Goal: Obtain resource: Download file/media

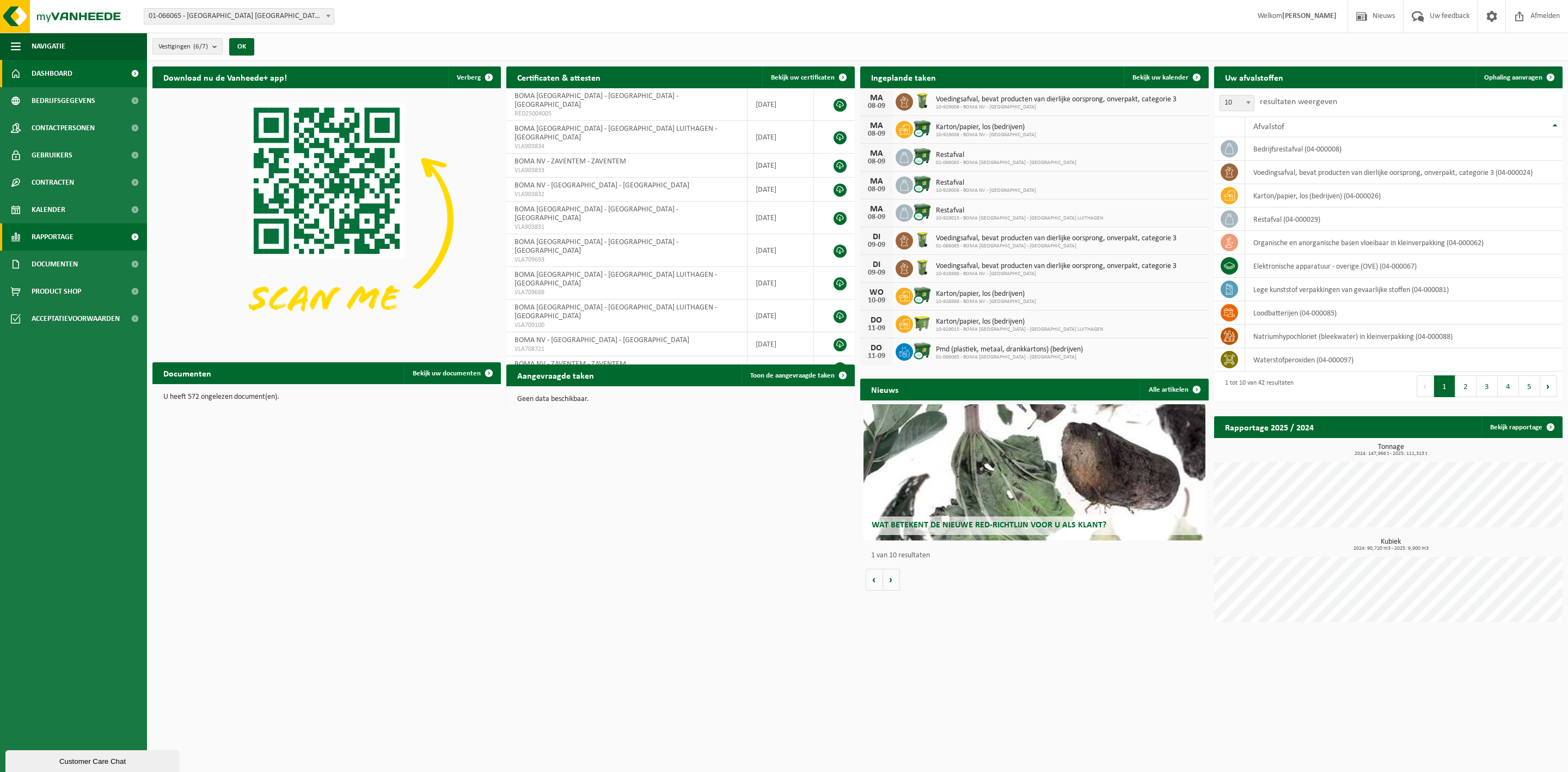
click at [98, 239] on link "Rapportage" at bounding box center [73, 236] width 147 height 27
click at [69, 281] on span "In lijstvorm" at bounding box center [52, 288] width 38 height 21
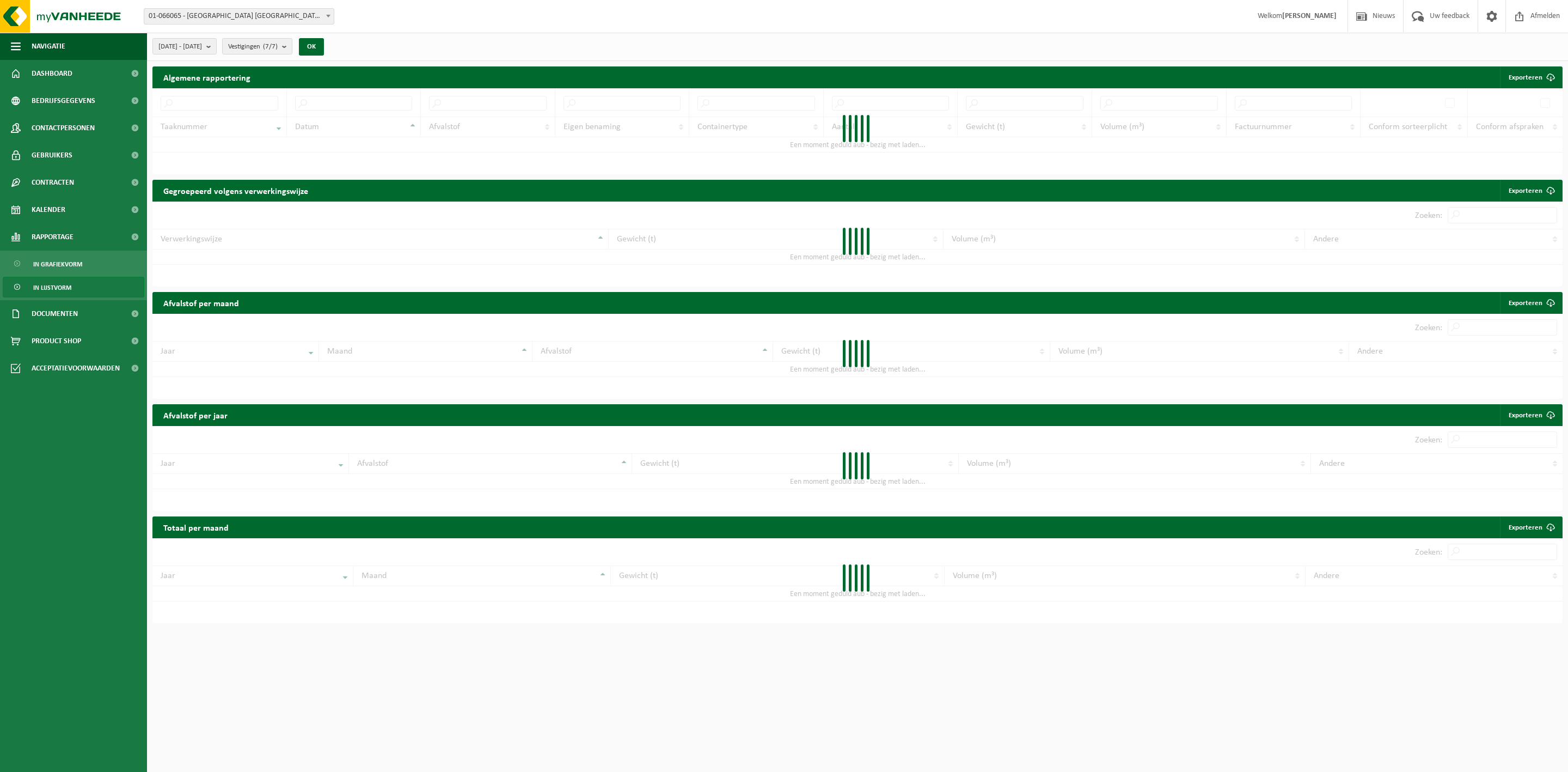
click at [69, 261] on span "In grafiekvorm" at bounding box center [58, 264] width 49 height 21
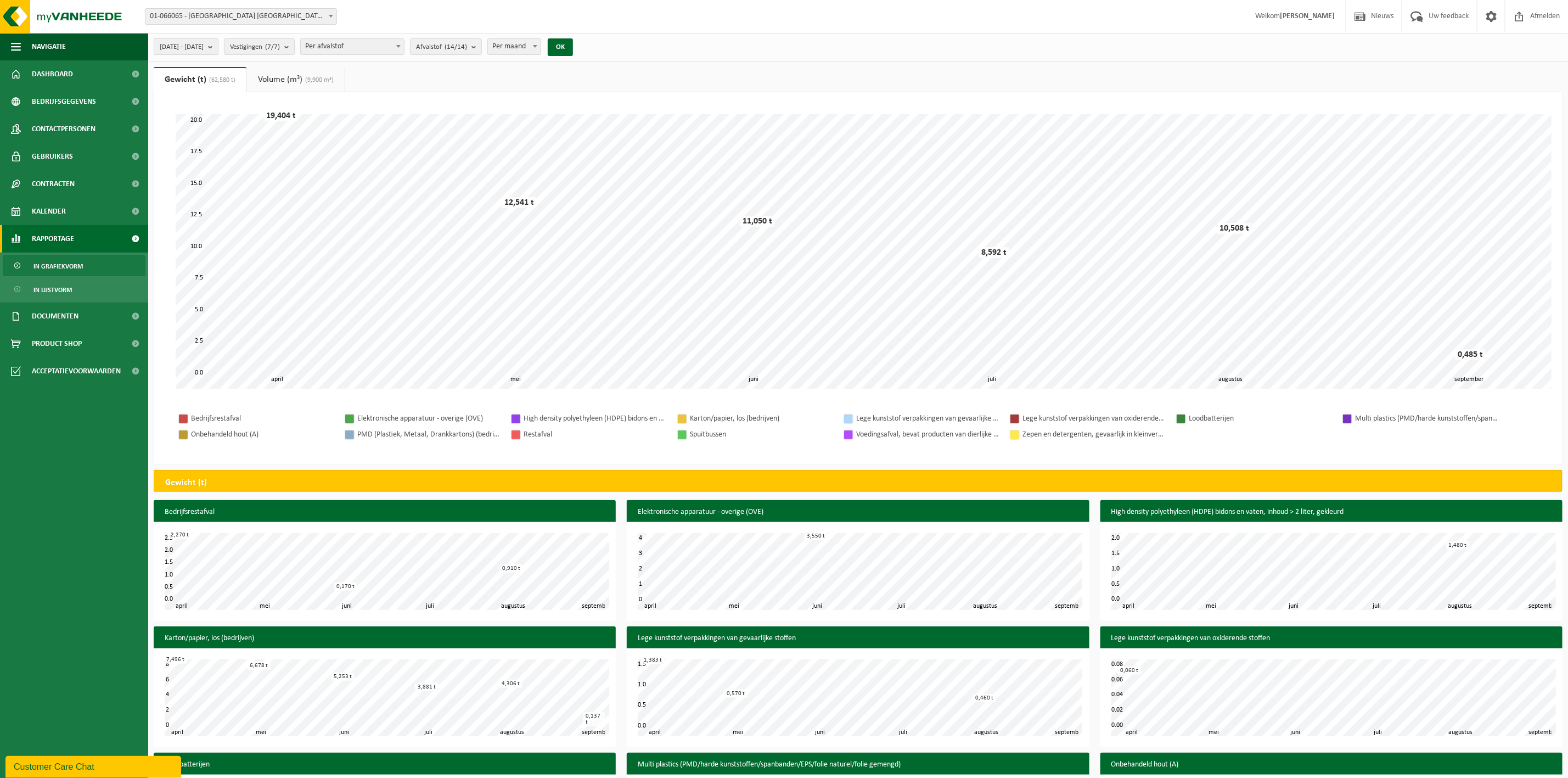
click at [219, 47] on button "2025-04-01 - 2025-09-08" at bounding box center [186, 47] width 65 height 17
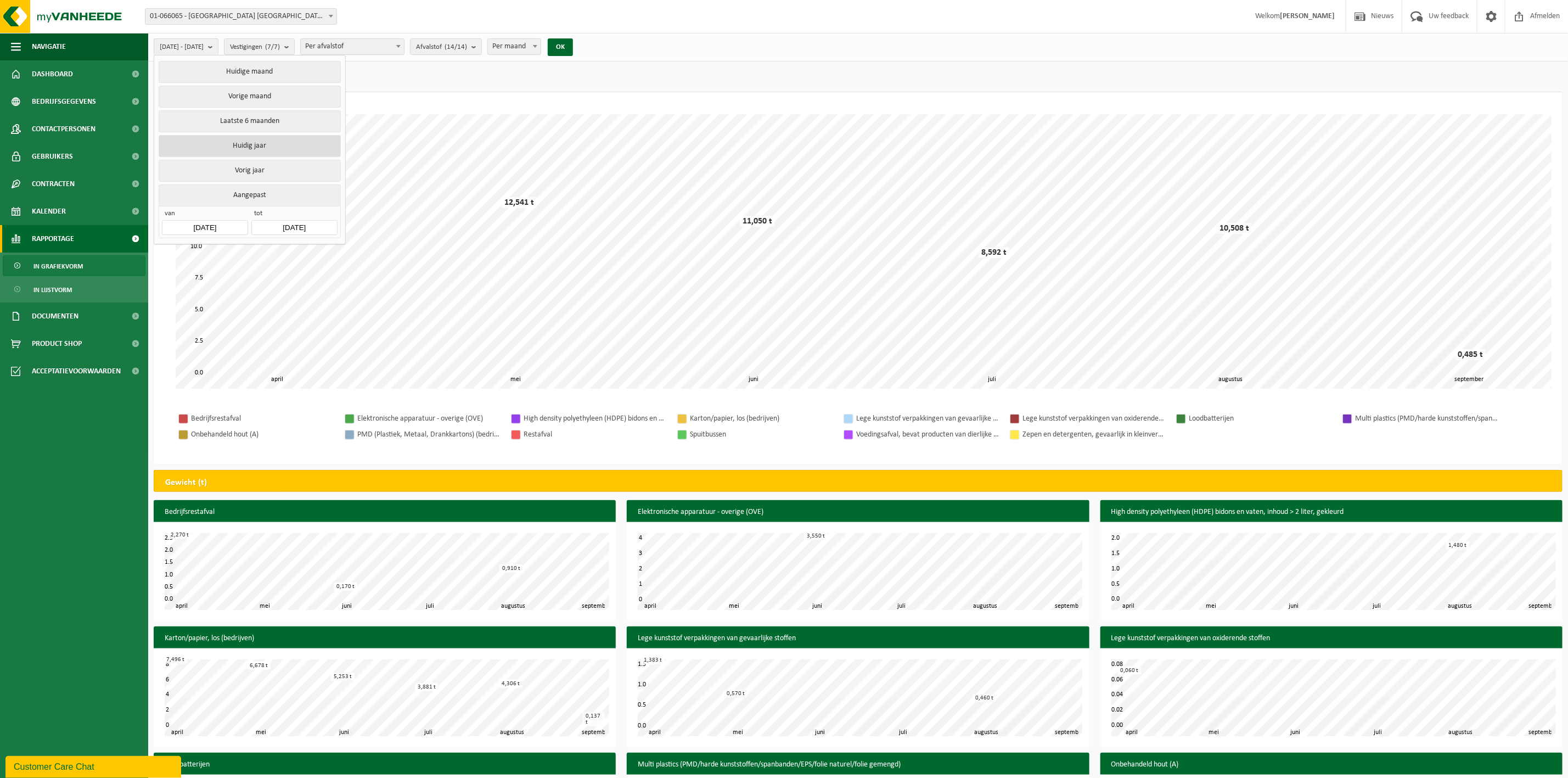
click at [275, 152] on button "Huidig jaar" at bounding box center [249, 145] width 182 height 22
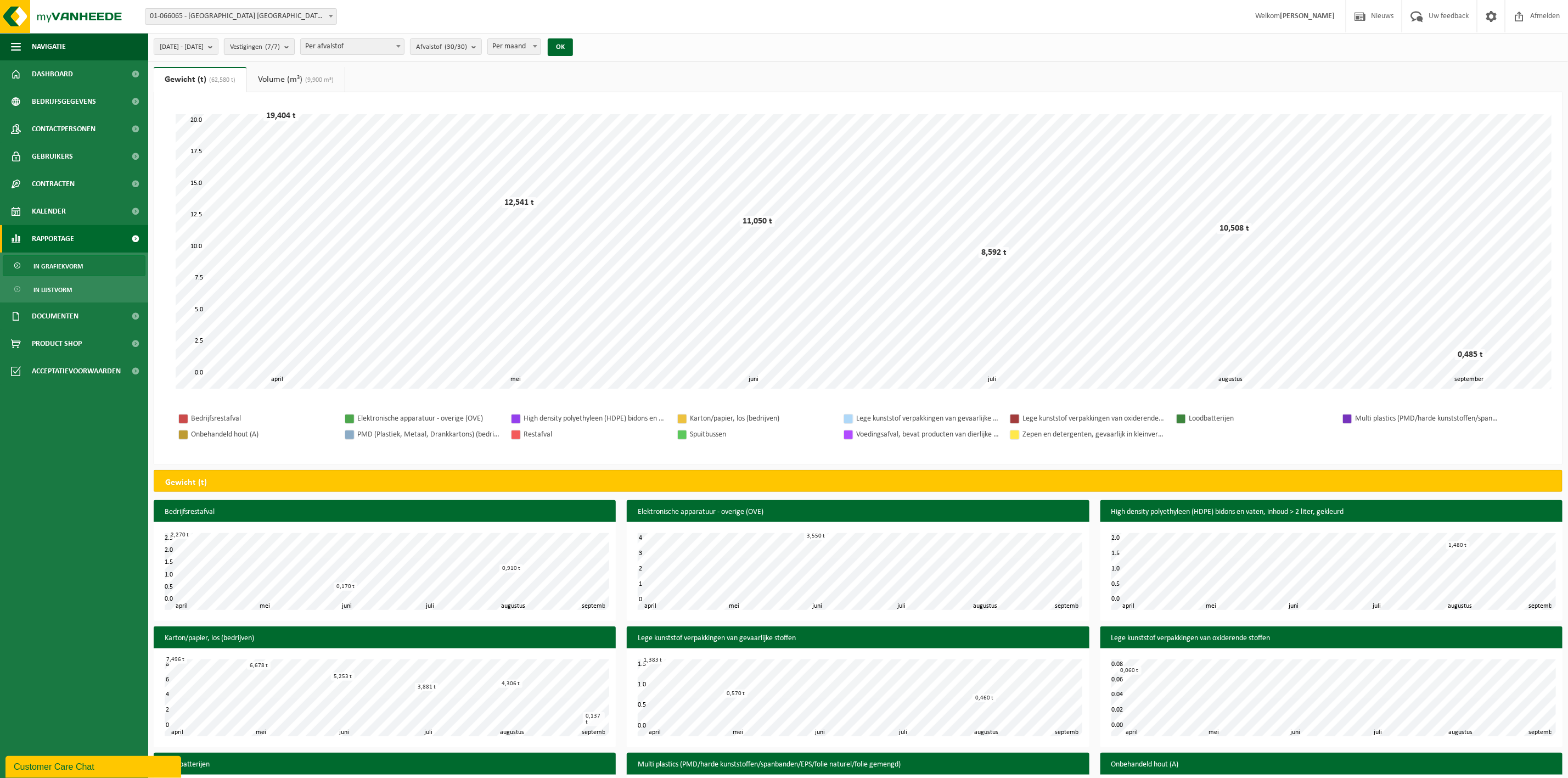
click at [280, 50] on span "Vestigingen (7/7)" at bounding box center [255, 47] width 50 height 17
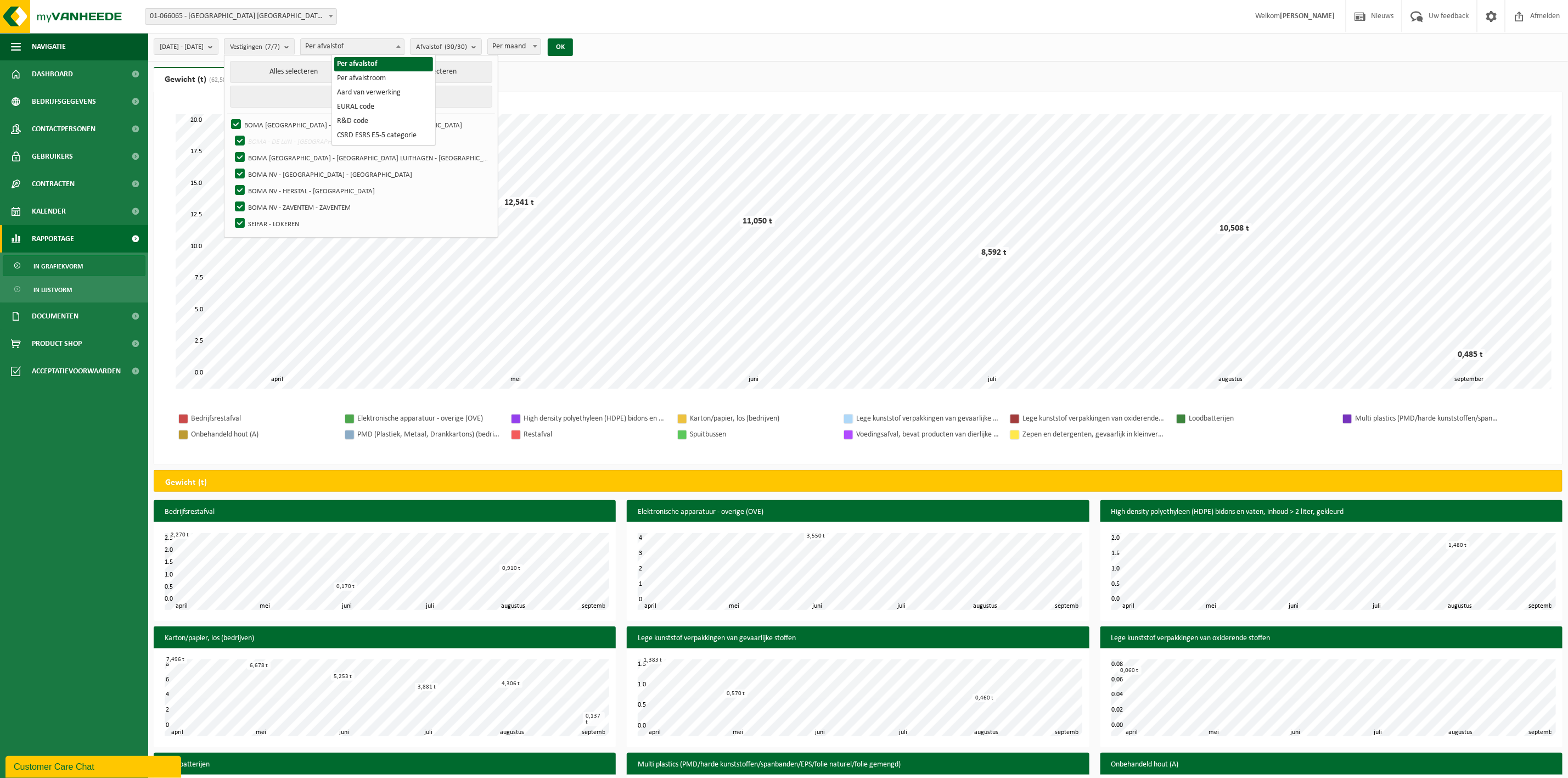
click at [379, 47] on span "Per afvalstof" at bounding box center [353, 47] width 103 height 15
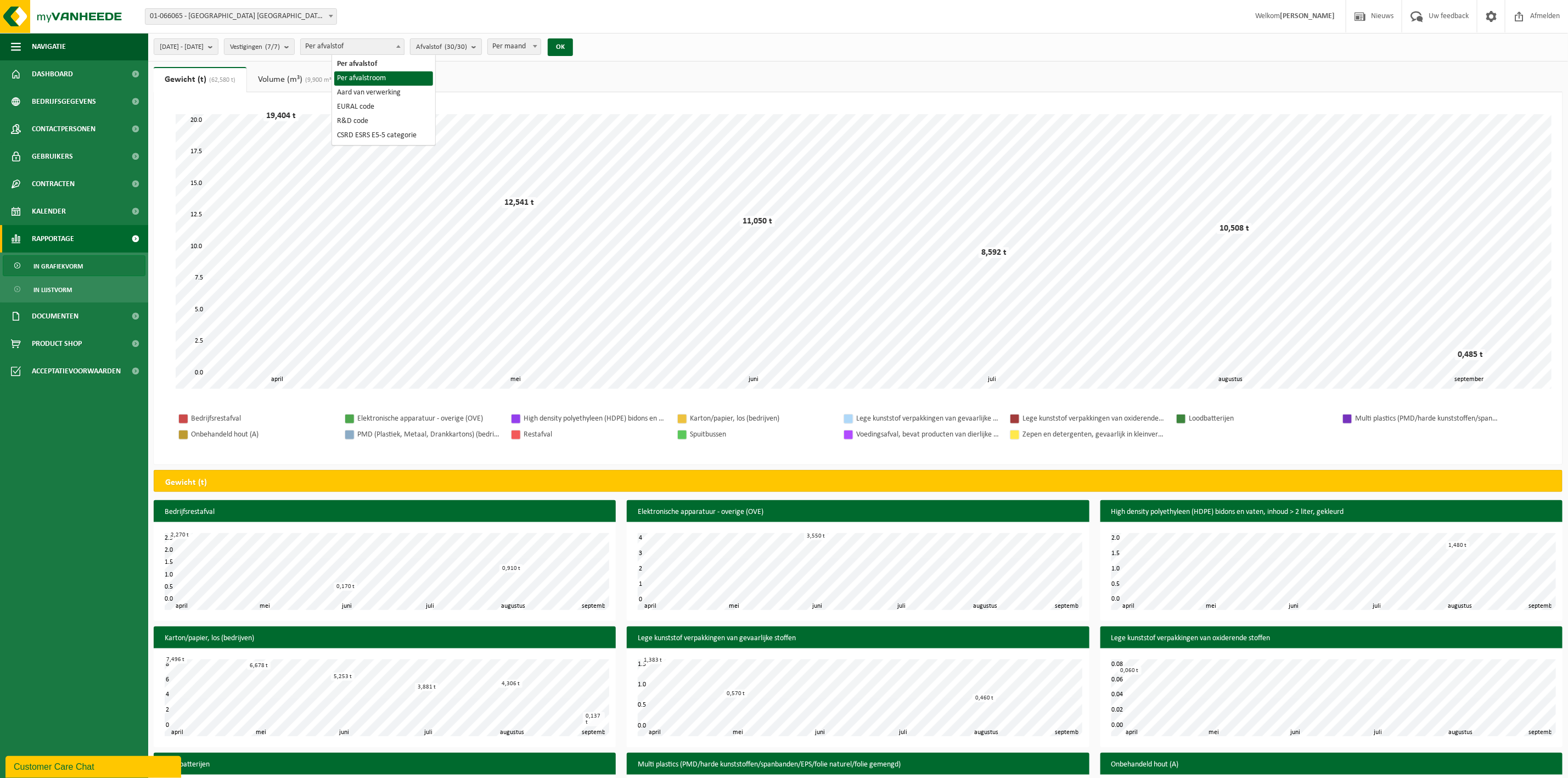
click at [467, 47] on span "Afvalstof (30/30)" at bounding box center [441, 47] width 51 height 17
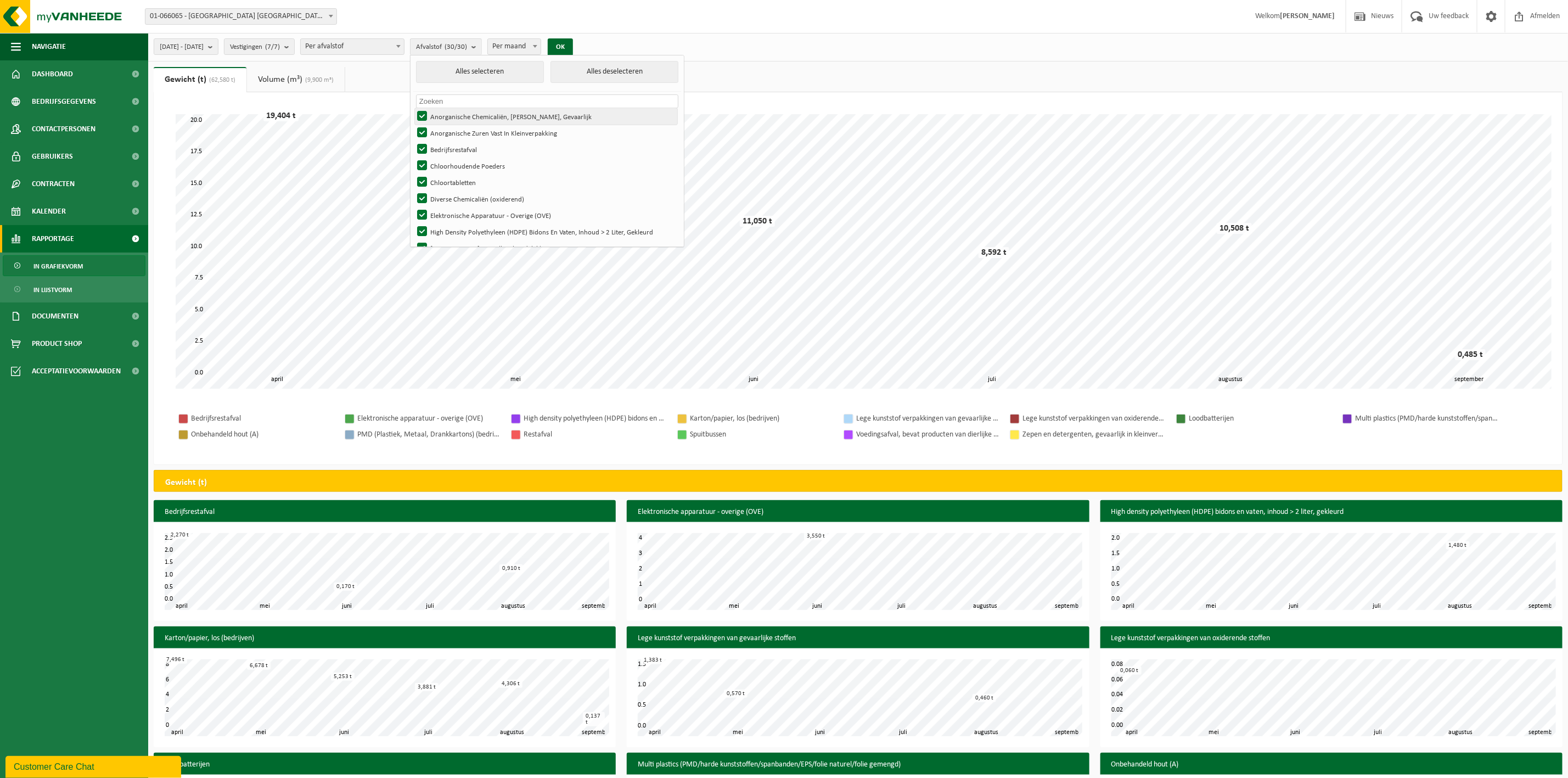
click at [453, 120] on label "Anorganische Chemicaliën, Vast, Gevaarlijk" at bounding box center [546, 117] width 263 height 17
click at [413, 108] on input "Anorganische Chemicaliën, Vast, Gevaarlijk" at bounding box center [413, 108] width 1 height 1
checkbox input "false"
click at [451, 134] on label "Anorganische Zuren Vast In Kleinverpakking" at bounding box center [546, 133] width 263 height 17
click at [413, 124] on input "Anorganische Zuren Vast In Kleinverpakking" at bounding box center [413, 124] width 1 height 1
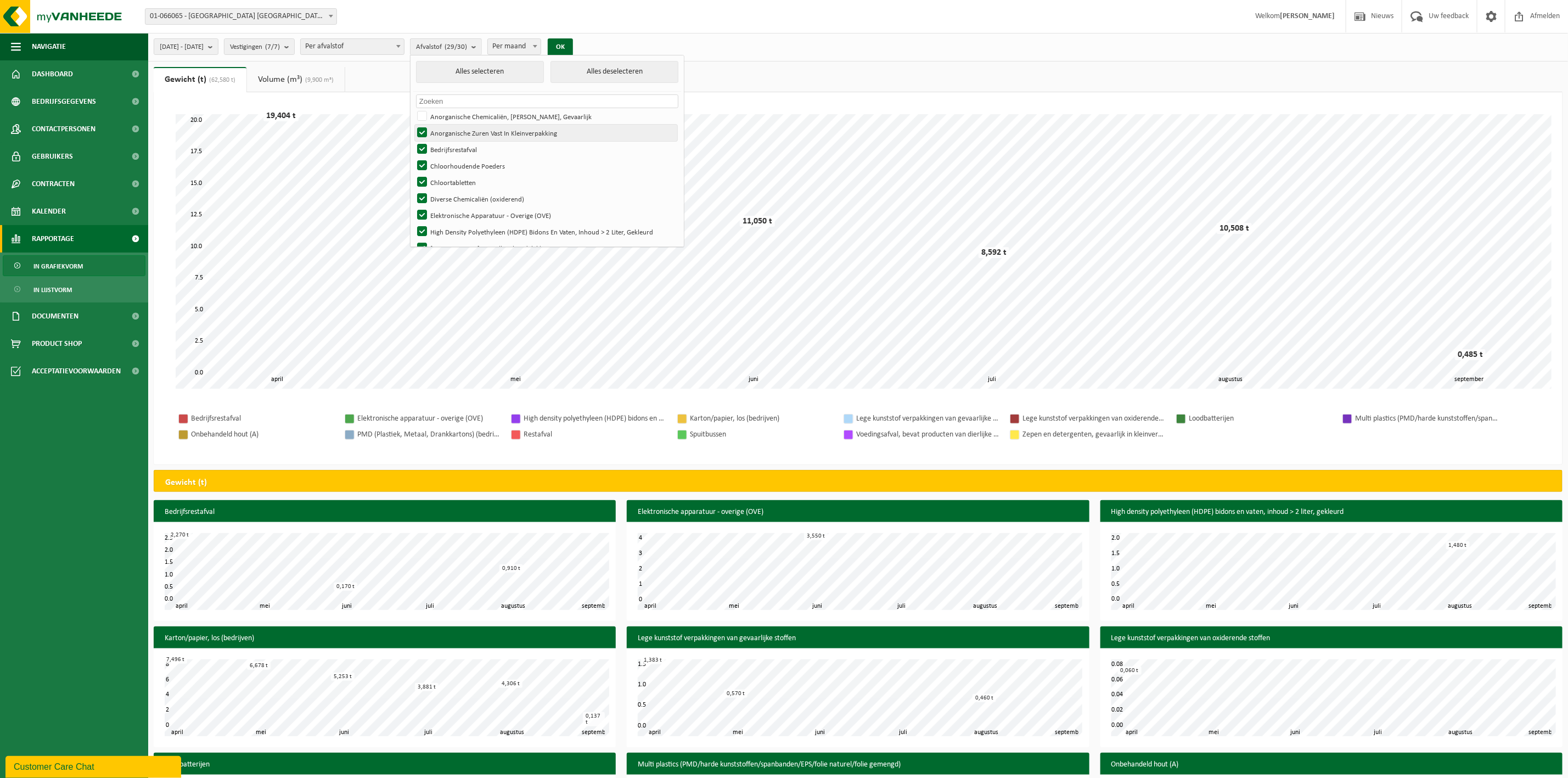
checkbox input "false"
click at [451, 149] on label "Bedrijfsrestafval" at bounding box center [546, 149] width 263 height 17
click at [413, 141] on input "Bedrijfsrestafval" at bounding box center [413, 140] width 1 height 1
checkbox input "false"
click at [450, 163] on label "Chloorhoudende Poeders" at bounding box center [546, 166] width 263 height 17
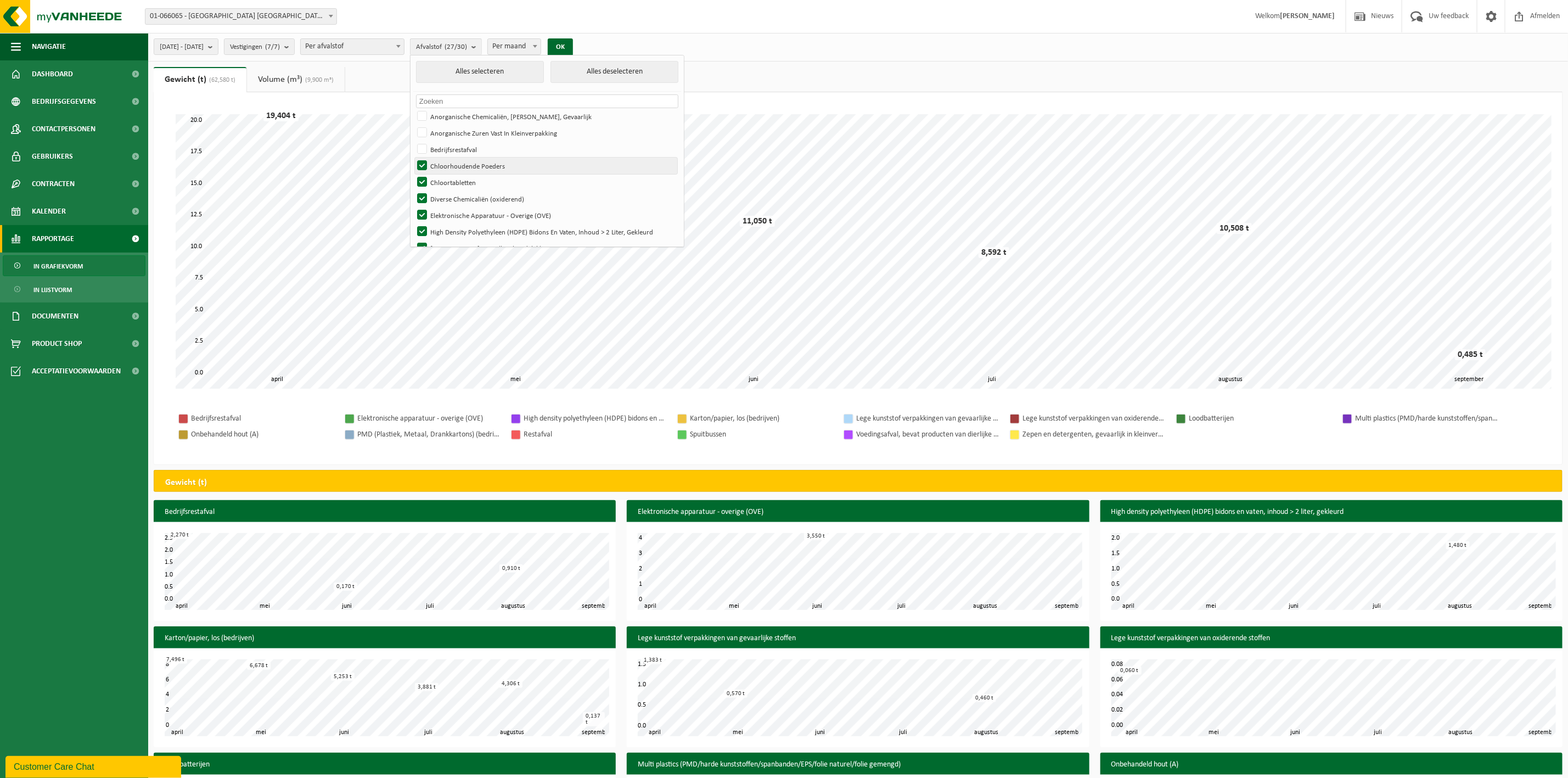
click at [413, 158] on input "Chloorhoudende Poeders" at bounding box center [413, 157] width 1 height 1
checkbox input "false"
click at [455, 106] on label "Chloortabletten" at bounding box center [546, 100] width 263 height 17
click at [413, 91] on input "Chloortabletten" at bounding box center [413, 91] width 1 height 1
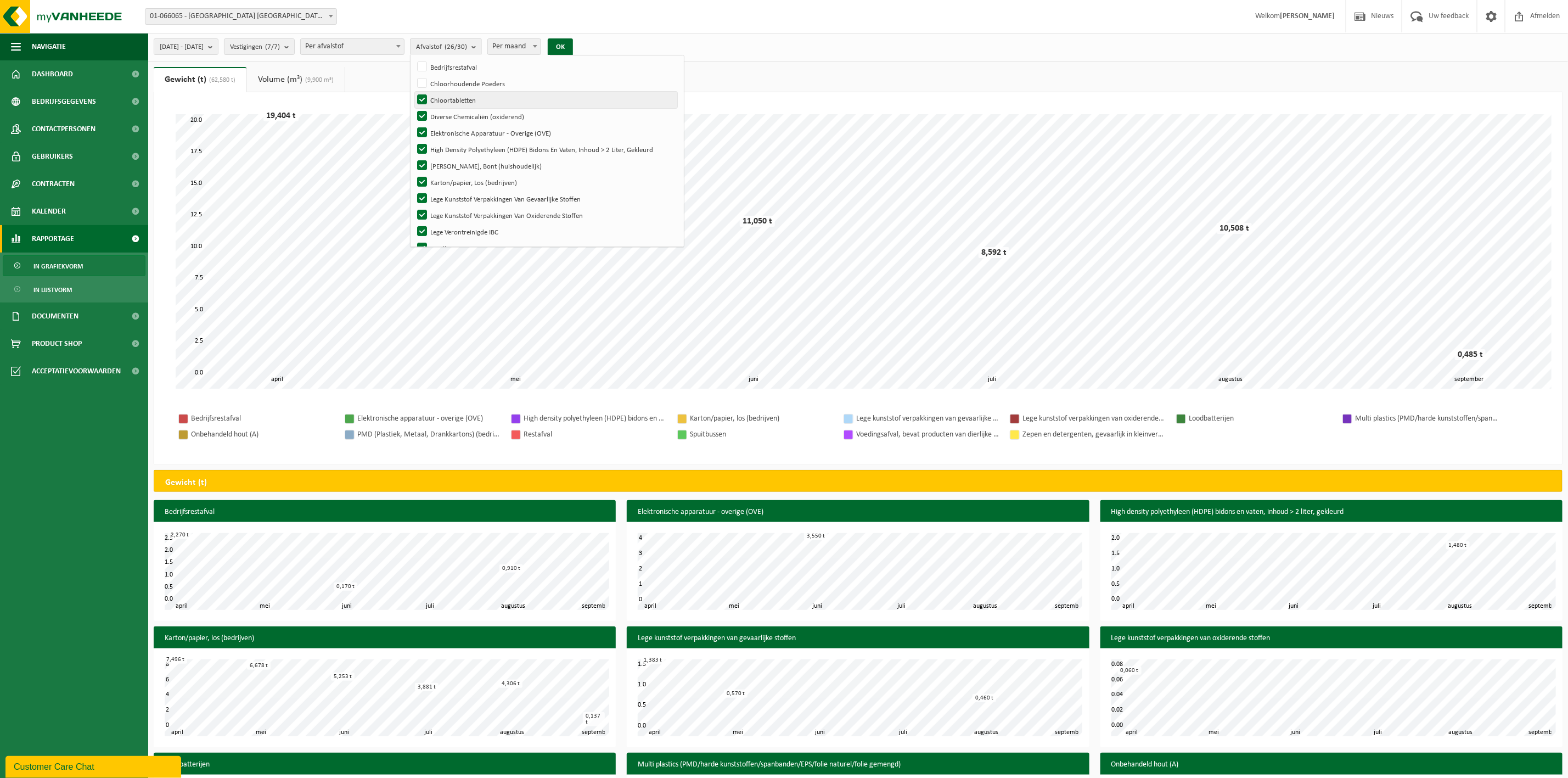
checkbox input "false"
click at [453, 117] on label "Diverse Chemicaliën (oxiderend)" at bounding box center [546, 117] width 263 height 17
click at [413, 108] on input "Diverse Chemicaliën (oxiderend)" at bounding box center [413, 108] width 1 height 1
checkbox input "false"
click at [452, 150] on label "High Density Polyethyleen (HDPE) Bidons En Vaten, Inhoud > 2 Liter, Gekleurd" at bounding box center [546, 149] width 263 height 17
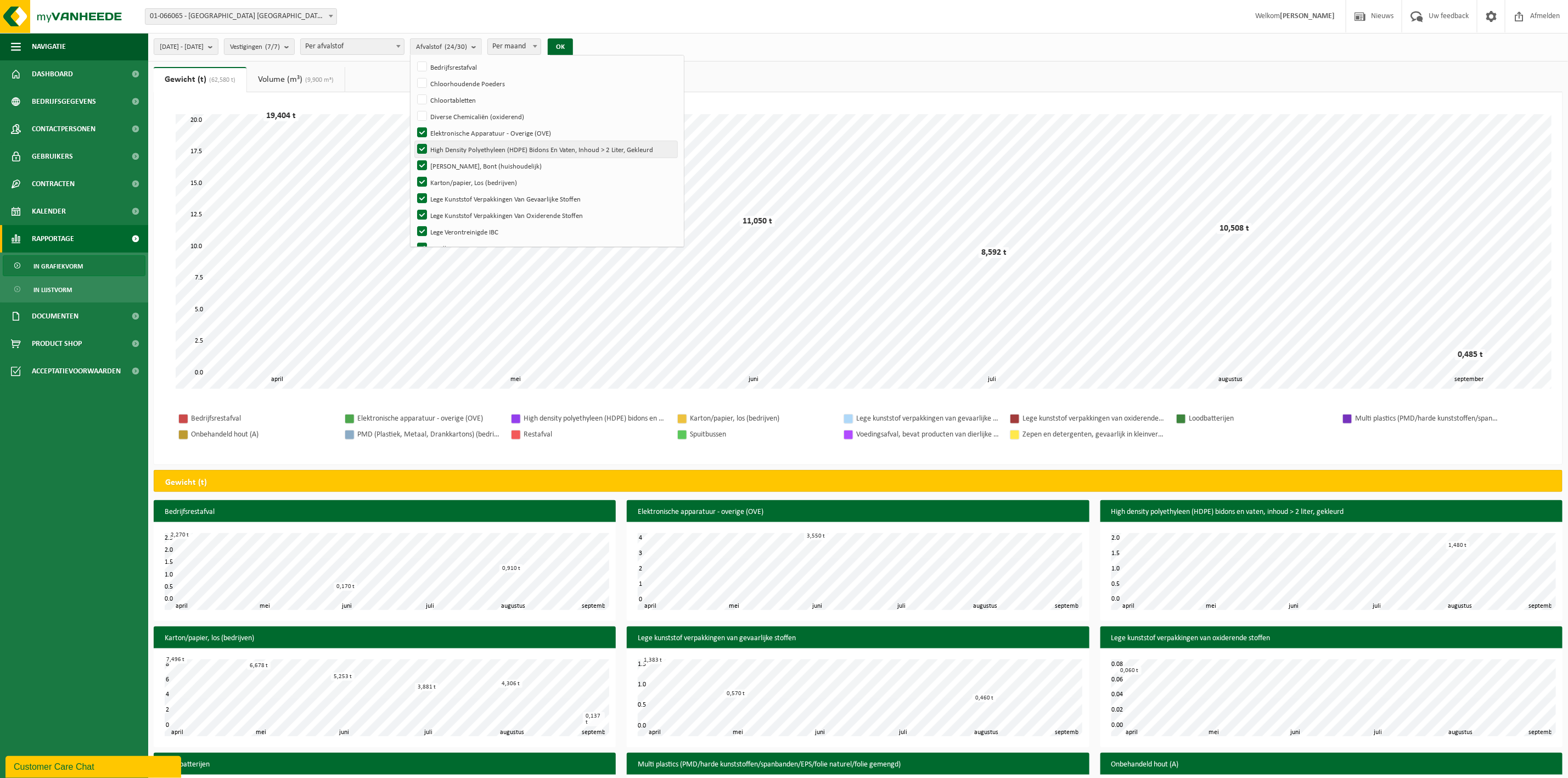
click at [413, 141] on input "High Density Polyethyleen (HDPE) Bidons En Vaten, Inhoud > 2 Liter, Gekleurd" at bounding box center [413, 140] width 1 height 1
checkbox input "false"
click at [451, 166] on label "Hol Glas, Bont (huishoudelijk)" at bounding box center [546, 166] width 263 height 17
click at [413, 158] on input "Hol Glas, Bont (huishoudelijk)" at bounding box center [413, 157] width 1 height 1
checkbox input "false"
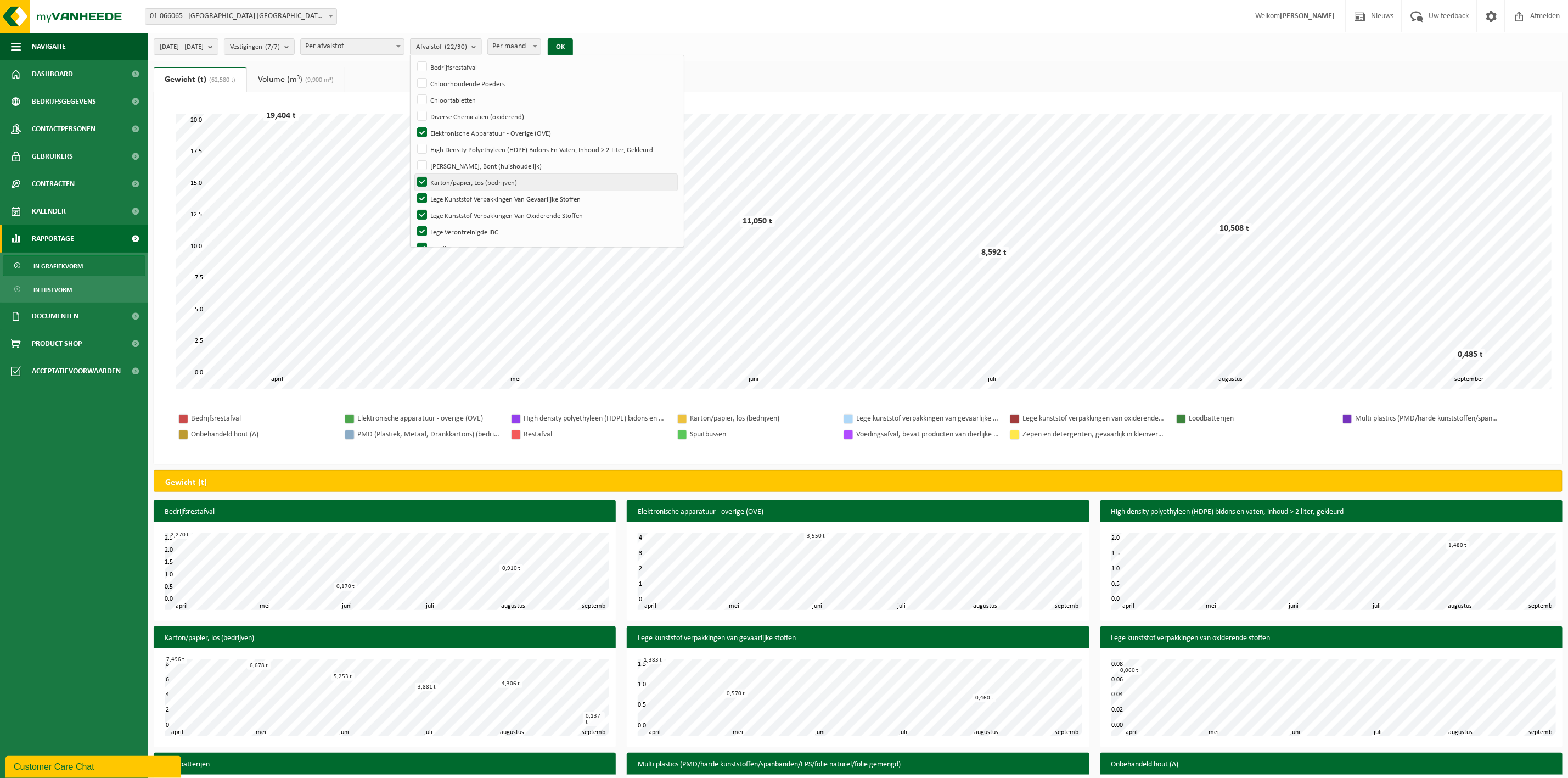
click at [452, 183] on label "Karton/papier, Los (bedrijven)" at bounding box center [546, 182] width 263 height 17
click at [413, 174] on input "Karton/papier, Los (bedrijven)" at bounding box center [413, 173] width 1 height 1
checkbox input "false"
click at [455, 114] on label "Lege Kunststof Verpakkingen Van Gevaarlijke Stoffen" at bounding box center [546, 117] width 263 height 17
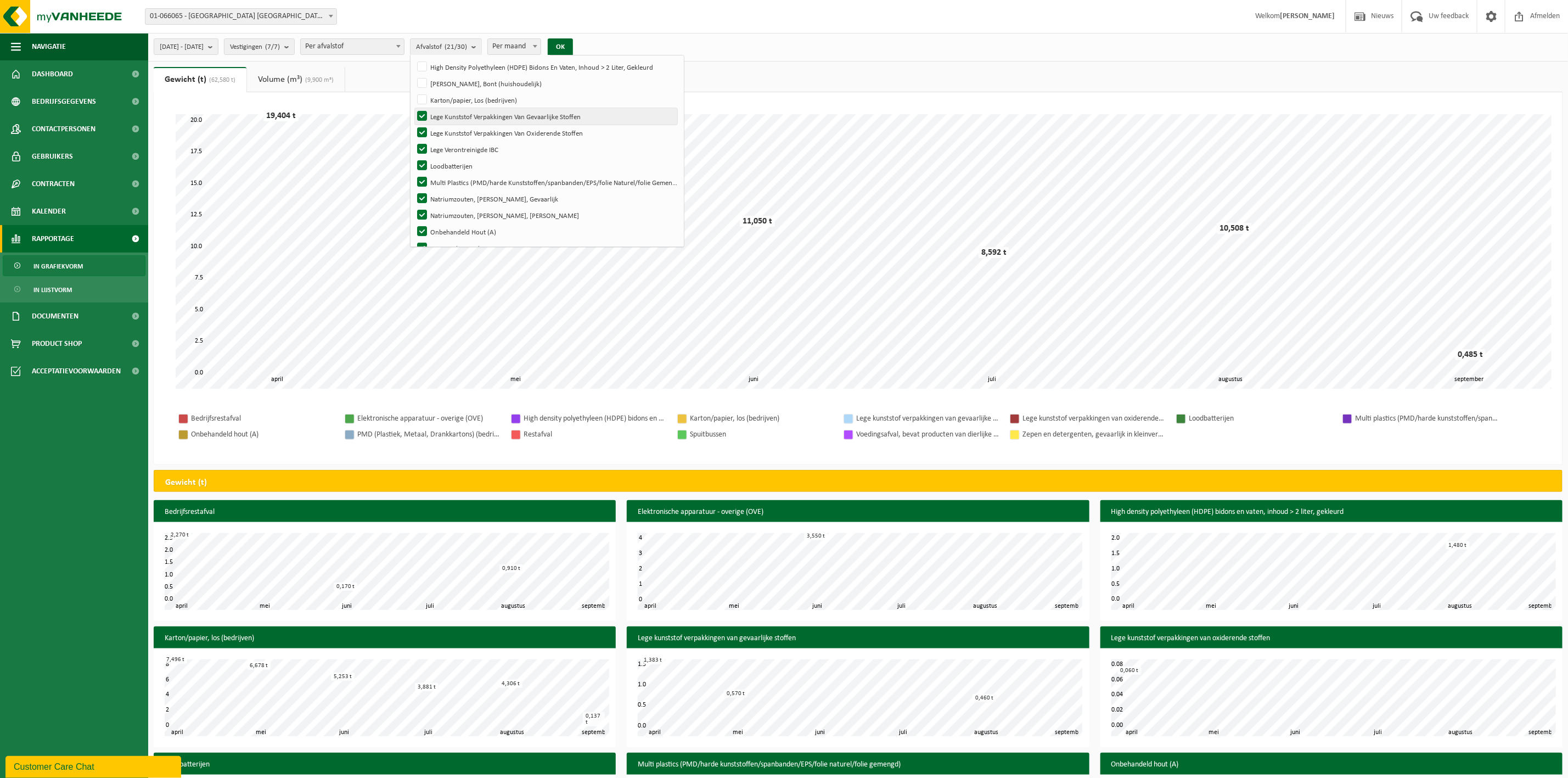
click at [413, 108] on input "Lege Kunststof Verpakkingen Van Gevaarlijke Stoffen" at bounding box center [413, 108] width 1 height 1
checkbox input "false"
drag, startPoint x: 453, startPoint y: 132, endPoint x: 451, endPoint y: 147, distance: 15.1
click at [453, 135] on label "Lege Kunststof Verpakkingen Van Oxiderende Stoffen" at bounding box center [546, 133] width 263 height 17
click at [413, 124] on input "Lege Kunststof Verpakkingen Van Oxiderende Stoffen" at bounding box center [413, 124] width 1 height 1
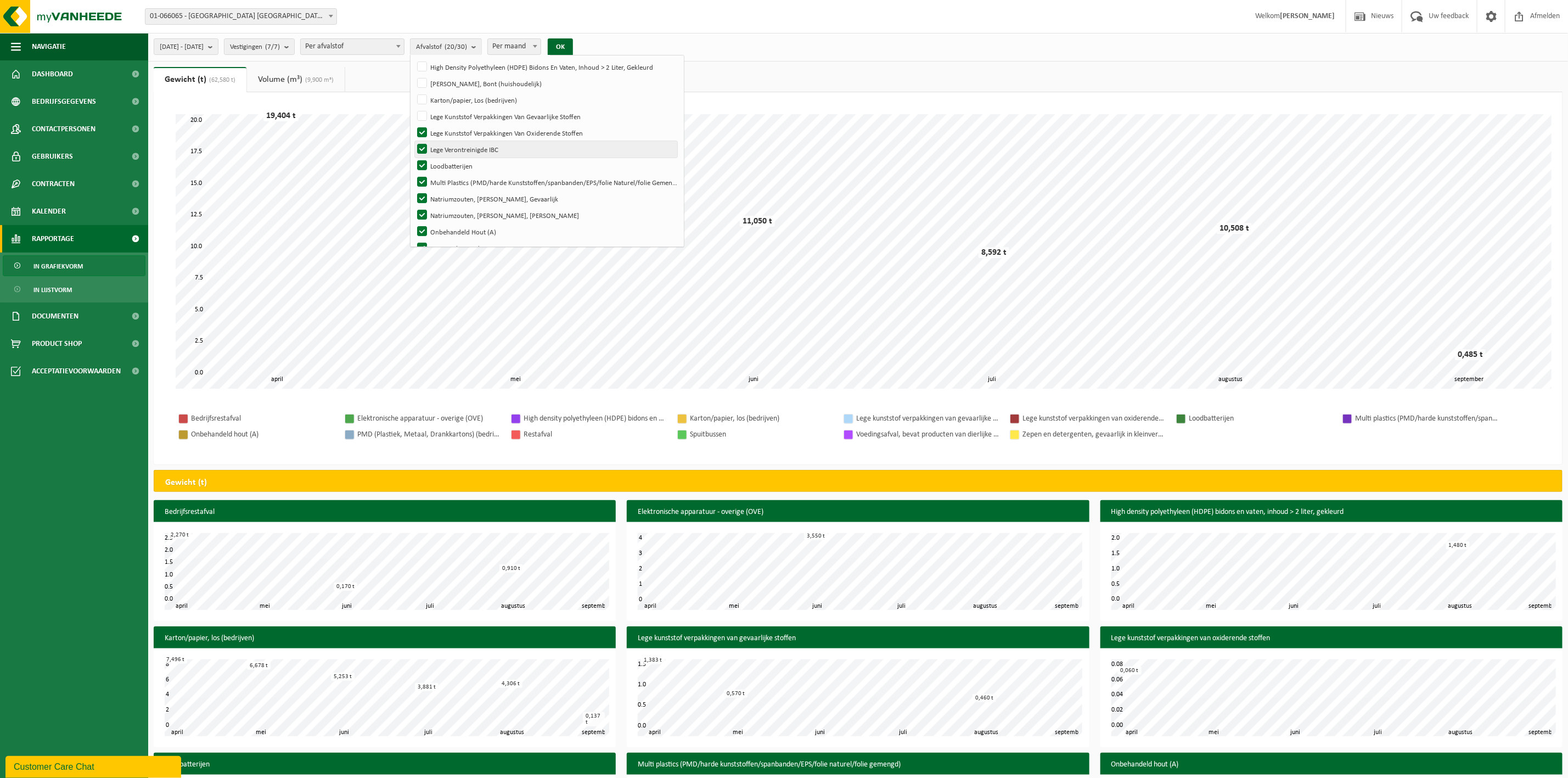
checkbox input "false"
click at [450, 150] on label "Lege Verontreinigde IBC" at bounding box center [546, 149] width 263 height 17
click at [413, 141] on input "Lege Verontreinigde IBC" at bounding box center [413, 140] width 1 height 1
checkbox input "false"
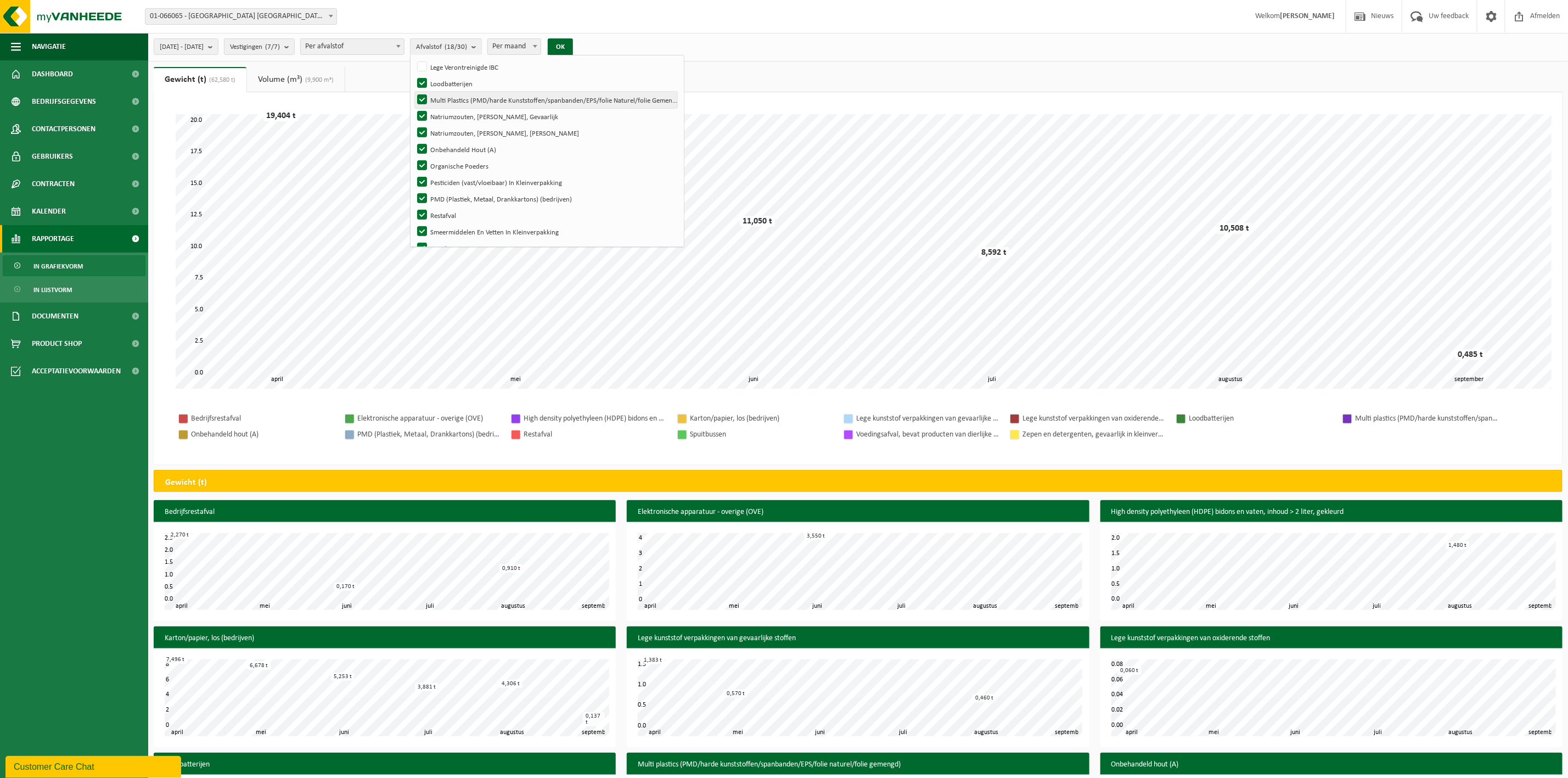
click at [448, 102] on label "Multi Plastics (PMD/harde Kunststoffen/spanbanden/EPS/folie Naturel/folie Gemen…" at bounding box center [546, 100] width 263 height 17
click at [413, 91] on input "Multi Plastics (PMD/harde Kunststoffen/spanbanden/EPS/folie Naturel/folie Gemen…" at bounding box center [413, 91] width 1 height 1
checkbox input "false"
click at [452, 121] on label "Natriumzouten, Vast, Gevaarlijk" at bounding box center [546, 117] width 263 height 17
click at [413, 108] on input "Natriumzouten, Vast, Gevaarlijk" at bounding box center [413, 108] width 1 height 1
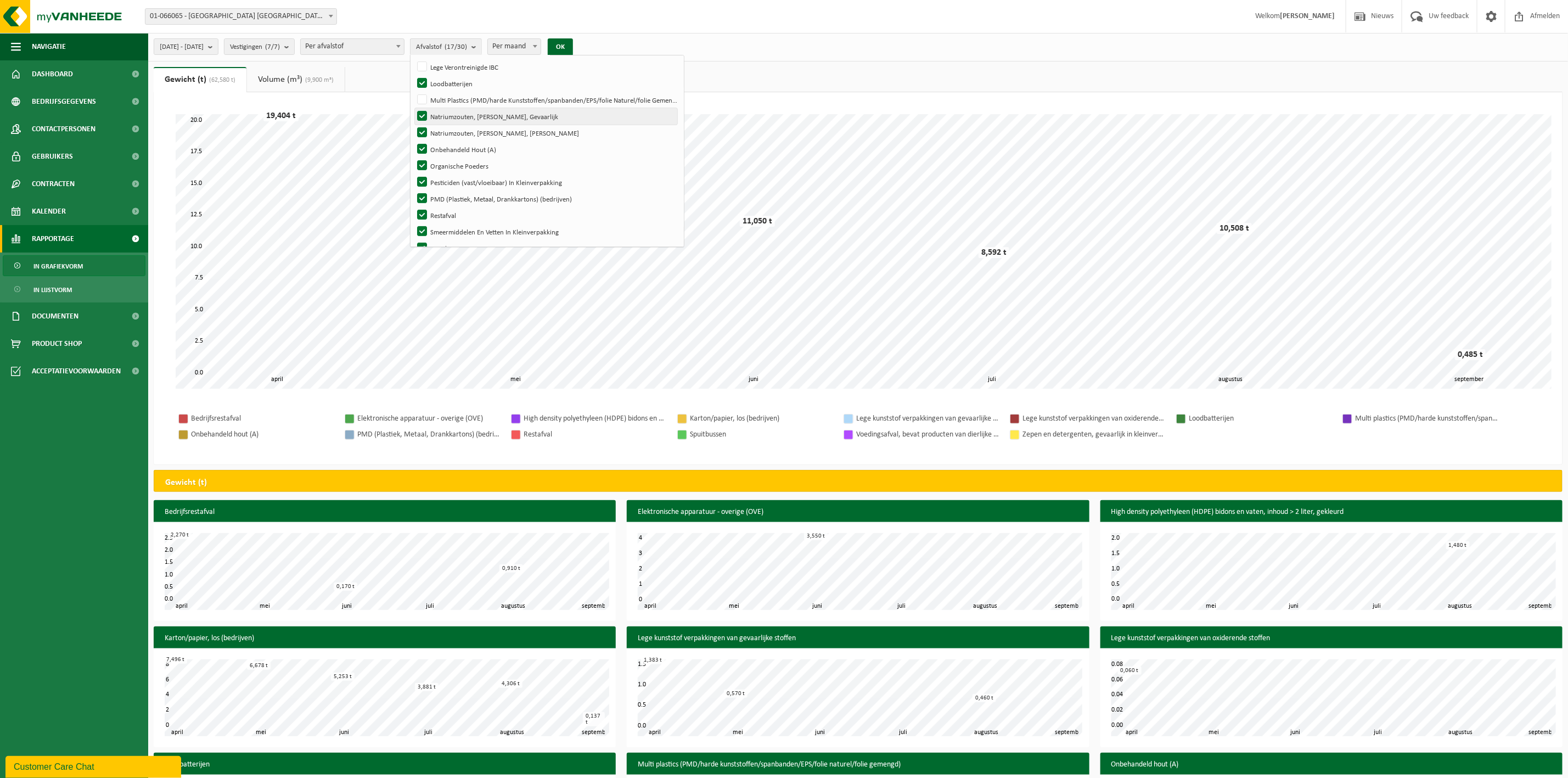
checkbox input "false"
click at [450, 137] on label "Natriumzouten, Vast, Niet Gevaarlijk" at bounding box center [546, 133] width 263 height 17
click at [413, 124] on input "Natriumzouten, Vast, Niet Gevaarlijk" at bounding box center [413, 124] width 1 height 1
checkbox input "false"
click at [450, 149] on label "Onbehandeld Hout (A)" at bounding box center [546, 149] width 263 height 17
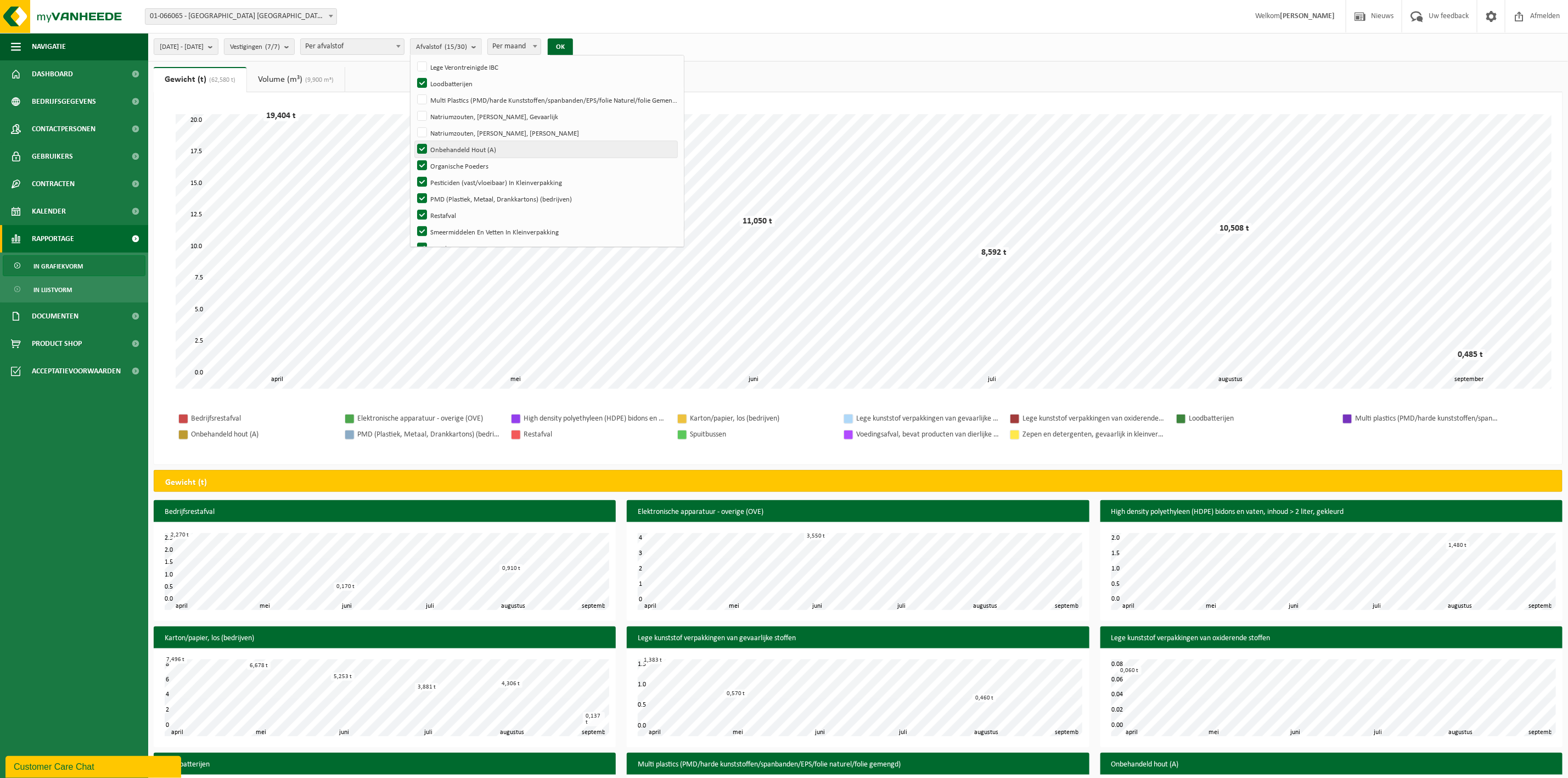
click at [413, 141] on input "Onbehandeld Hout (A)" at bounding box center [413, 140] width 1 height 1
checkbox input "false"
click at [456, 170] on label "Organische Poeders" at bounding box center [546, 166] width 263 height 17
click at [413, 158] on input "Organische Poeders" at bounding box center [413, 157] width 1 height 1
checkbox input "false"
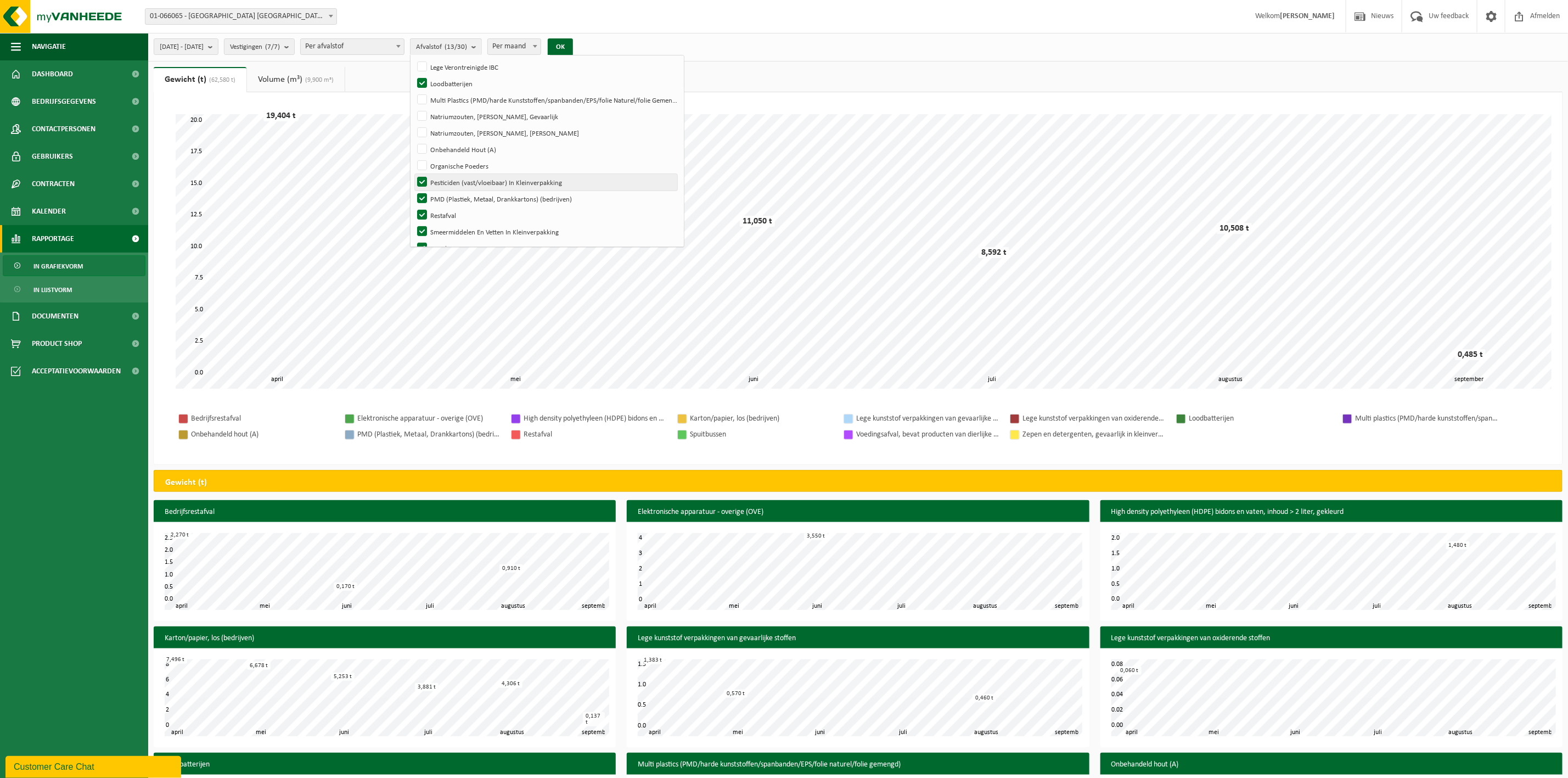
click at [455, 181] on label "Pesticiden (vast/vloeibaar) In Kleinverpakking" at bounding box center [546, 182] width 263 height 17
click at [413, 174] on input "Pesticiden (vast/vloeibaar) In Kleinverpakking" at bounding box center [413, 173] width 1 height 1
checkbox input "false"
click at [450, 195] on label "PMD (Plastiek, Metaal, Drankkartons) (bedrijven)" at bounding box center [546, 199] width 263 height 17
click at [413, 191] on input "PMD (Plastiek, Metaal, Drankkartons) (bedrijven)" at bounding box center [413, 190] width 1 height 1
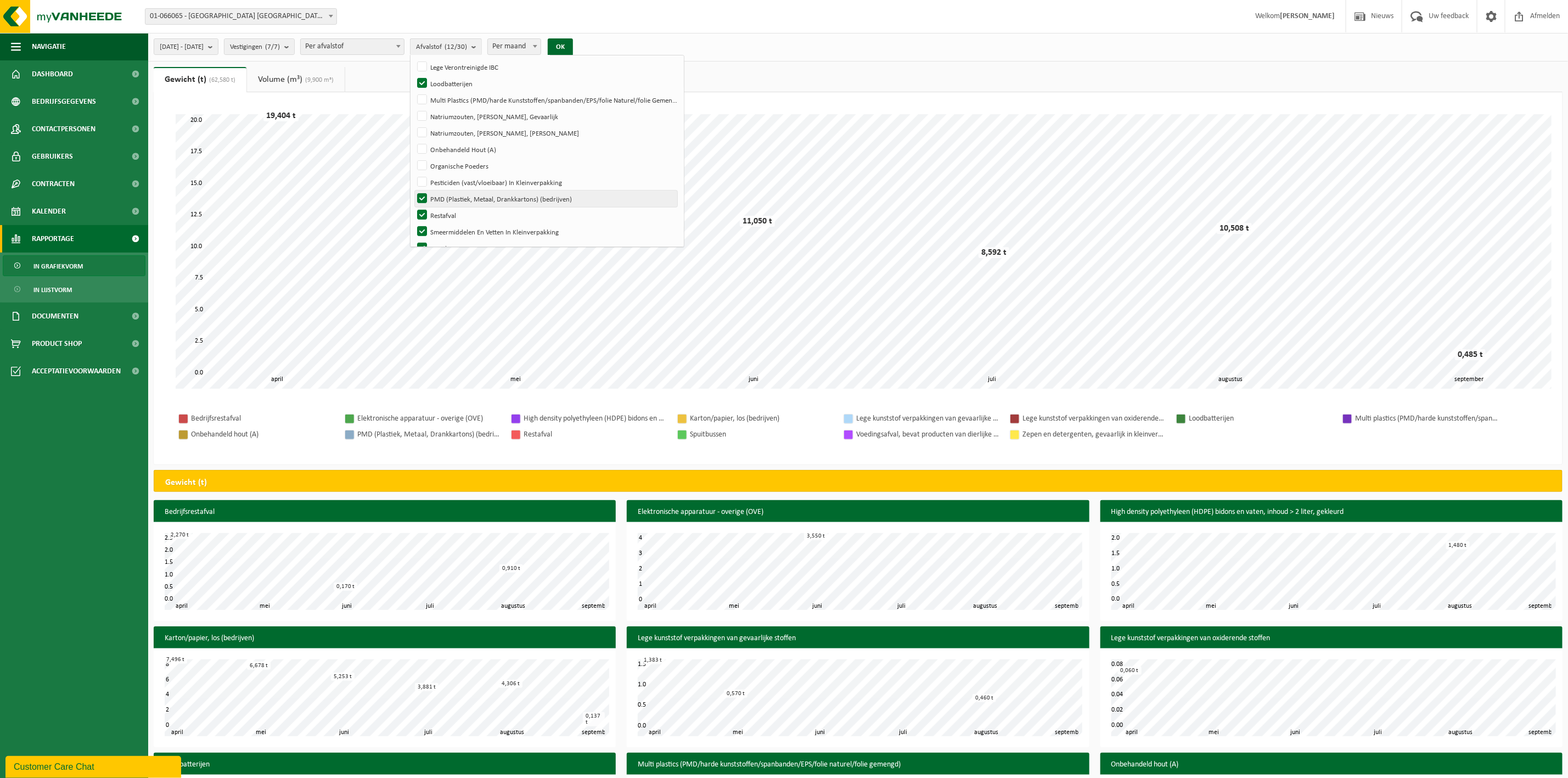
checkbox input "false"
drag, startPoint x: 457, startPoint y: 132, endPoint x: 460, endPoint y: 153, distance: 21.2
click at [457, 135] on label "Restafval" at bounding box center [546, 133] width 263 height 17
click at [413, 124] on input "Restafval" at bounding box center [413, 124] width 1 height 1
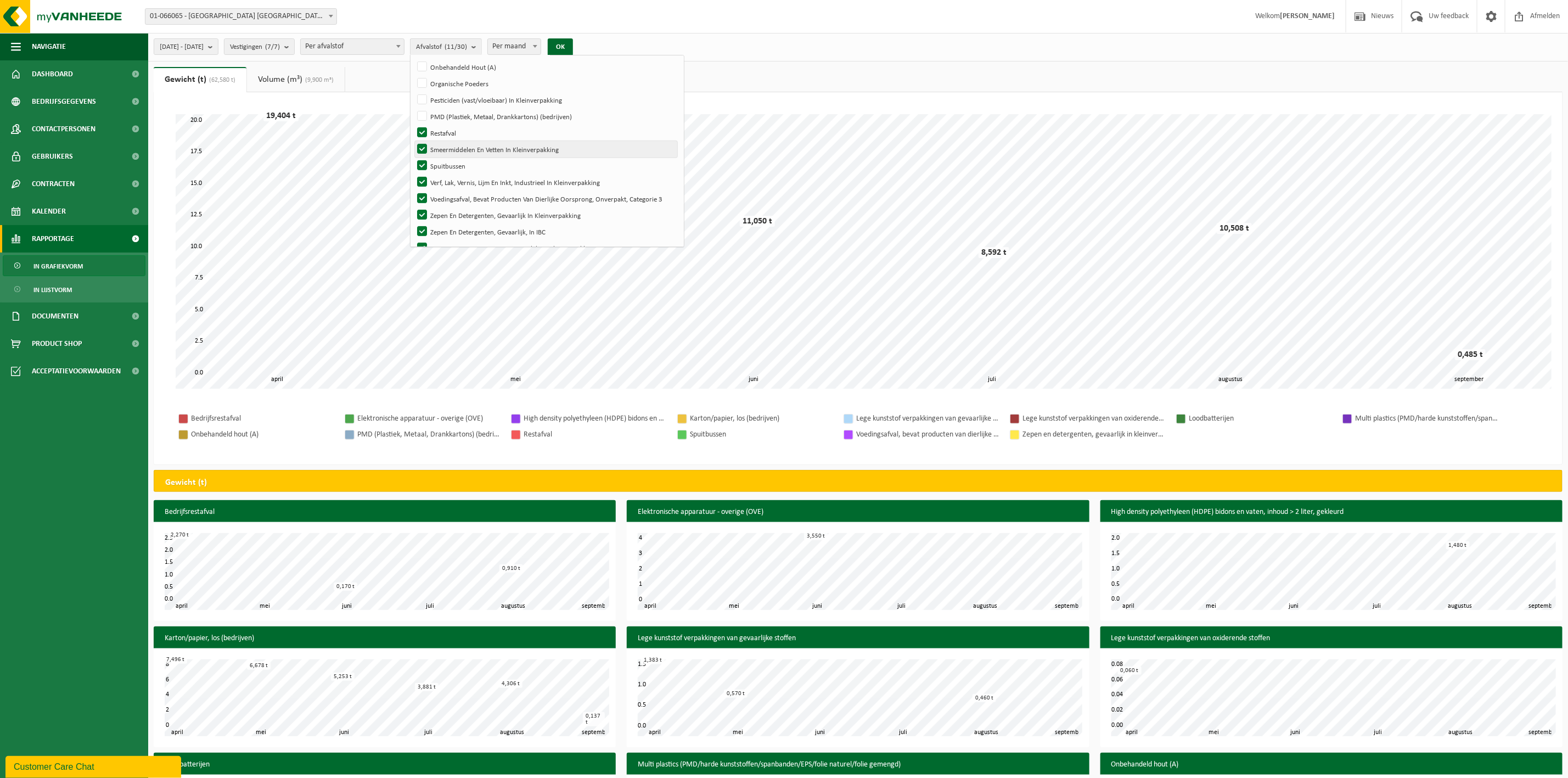
checkbox input "false"
drag, startPoint x: 460, startPoint y: 153, endPoint x: 457, endPoint y: 160, distance: 7.6
click at [460, 155] on label "Smeermiddelen En Vetten In Kleinverpakking" at bounding box center [546, 149] width 263 height 17
click at [413, 141] on input "Smeermiddelen En Vetten In Kleinverpakking" at bounding box center [413, 140] width 1 height 1
checkbox input "false"
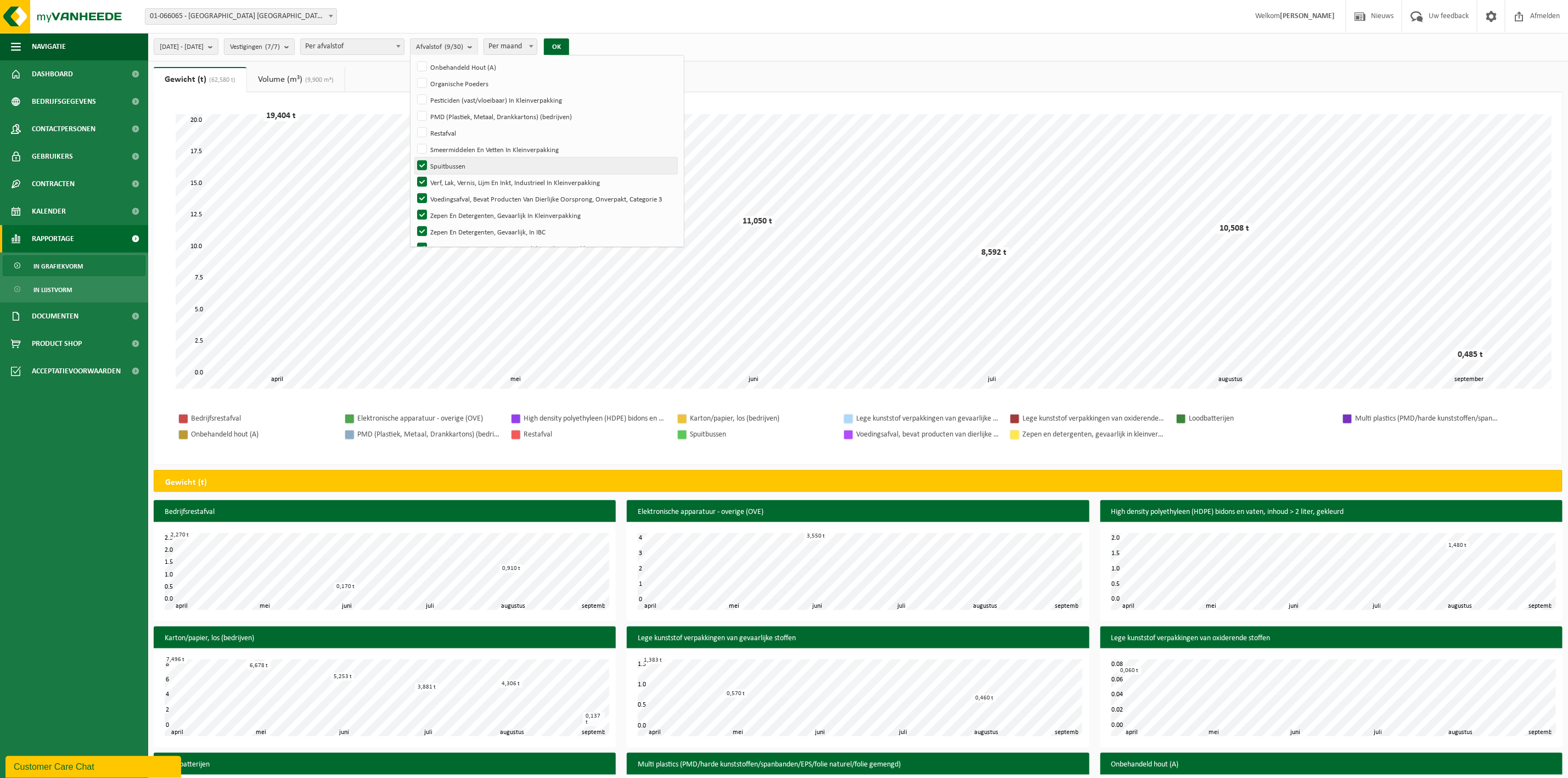
drag, startPoint x: 457, startPoint y: 162, endPoint x: 457, endPoint y: 168, distance: 6.0
click at [457, 163] on label "Spuitbussen" at bounding box center [546, 166] width 263 height 17
click at [413, 158] on input "Spuitbussen" at bounding box center [413, 157] width 1 height 1
checkbox input "false"
click at [457, 180] on label "Verf, Lak, Vernis, Lijm En Inkt, Industrieel In Kleinverpakking" at bounding box center [546, 182] width 263 height 17
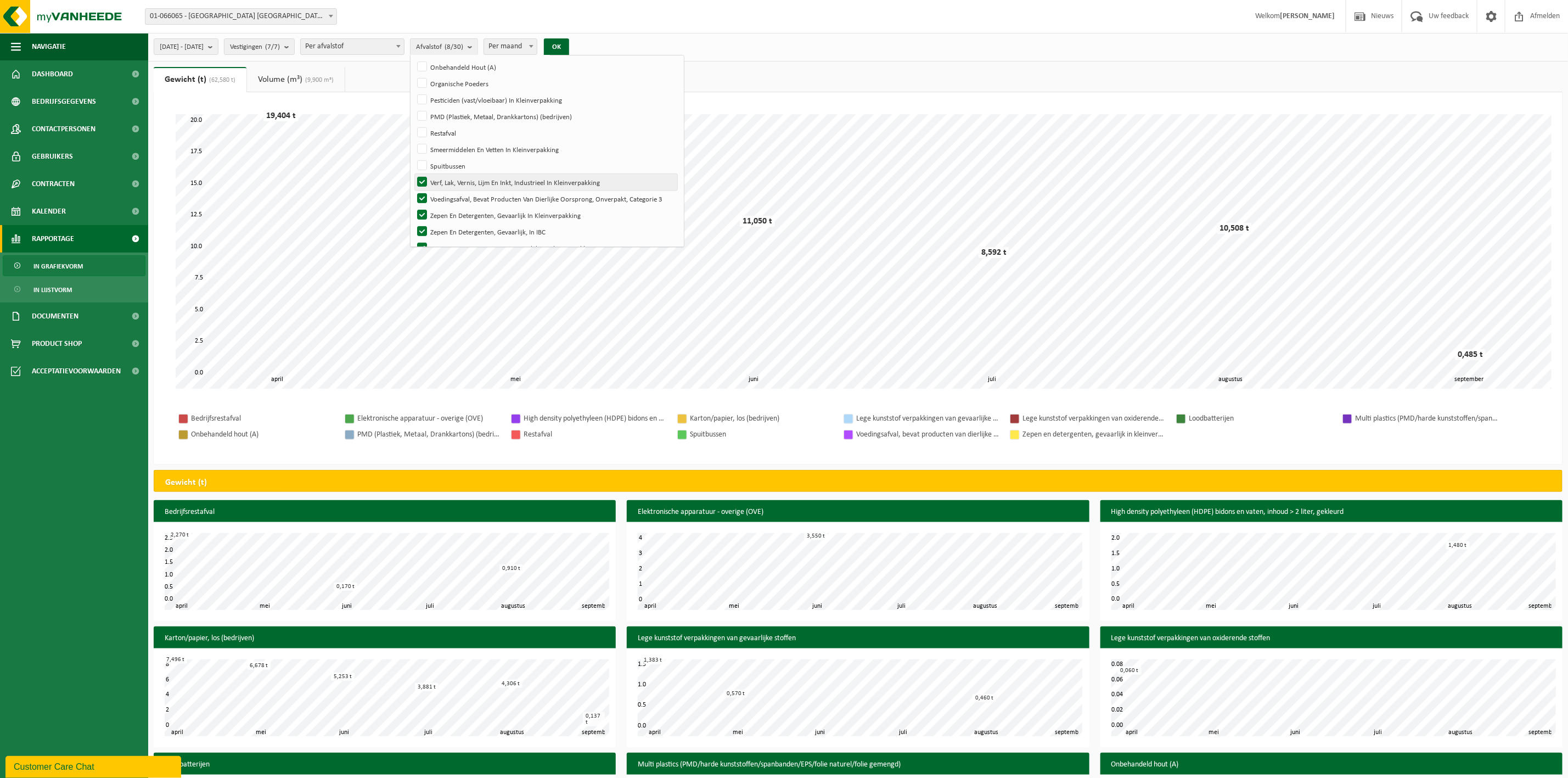
click at [413, 174] on input "Verf, Lak, Vernis, Lijm En Inkt, Industrieel In Kleinverpakking" at bounding box center [413, 173] width 1 height 1
checkbox input "false"
click at [455, 162] on label "Voedingsafval, Bevat Producten Van Dierlijke Oorsprong, Onverpakt, Categorie 3" at bounding box center [546, 167] width 263 height 17
click at [413, 159] on input "Voedingsafval, Bevat Producten Van Dierlijke Oorsprong, Onverpakt, Categorie 3" at bounding box center [413, 158] width 1 height 1
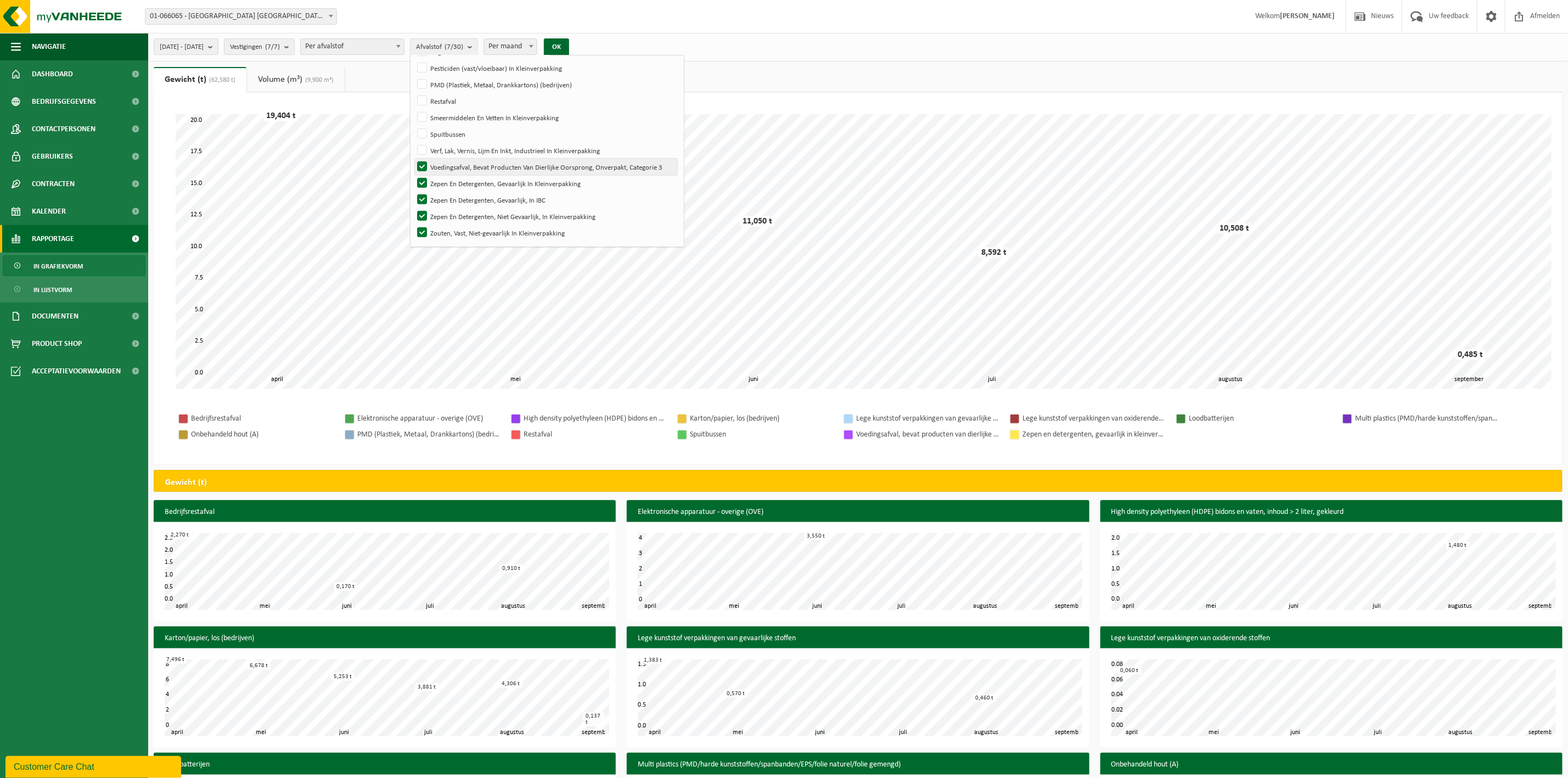
checkbox input "false"
drag, startPoint x: 455, startPoint y: 176, endPoint x: 451, endPoint y: 193, distance: 17.5
click at [455, 177] on label "Zepen En Detergenten, Gevaarlijk In Kleinverpakking" at bounding box center [546, 184] width 263 height 17
click at [413, 175] on input "Zepen En Detergenten, Gevaarlijk In Kleinverpakking" at bounding box center [413, 175] width 1 height 1
checkbox input "false"
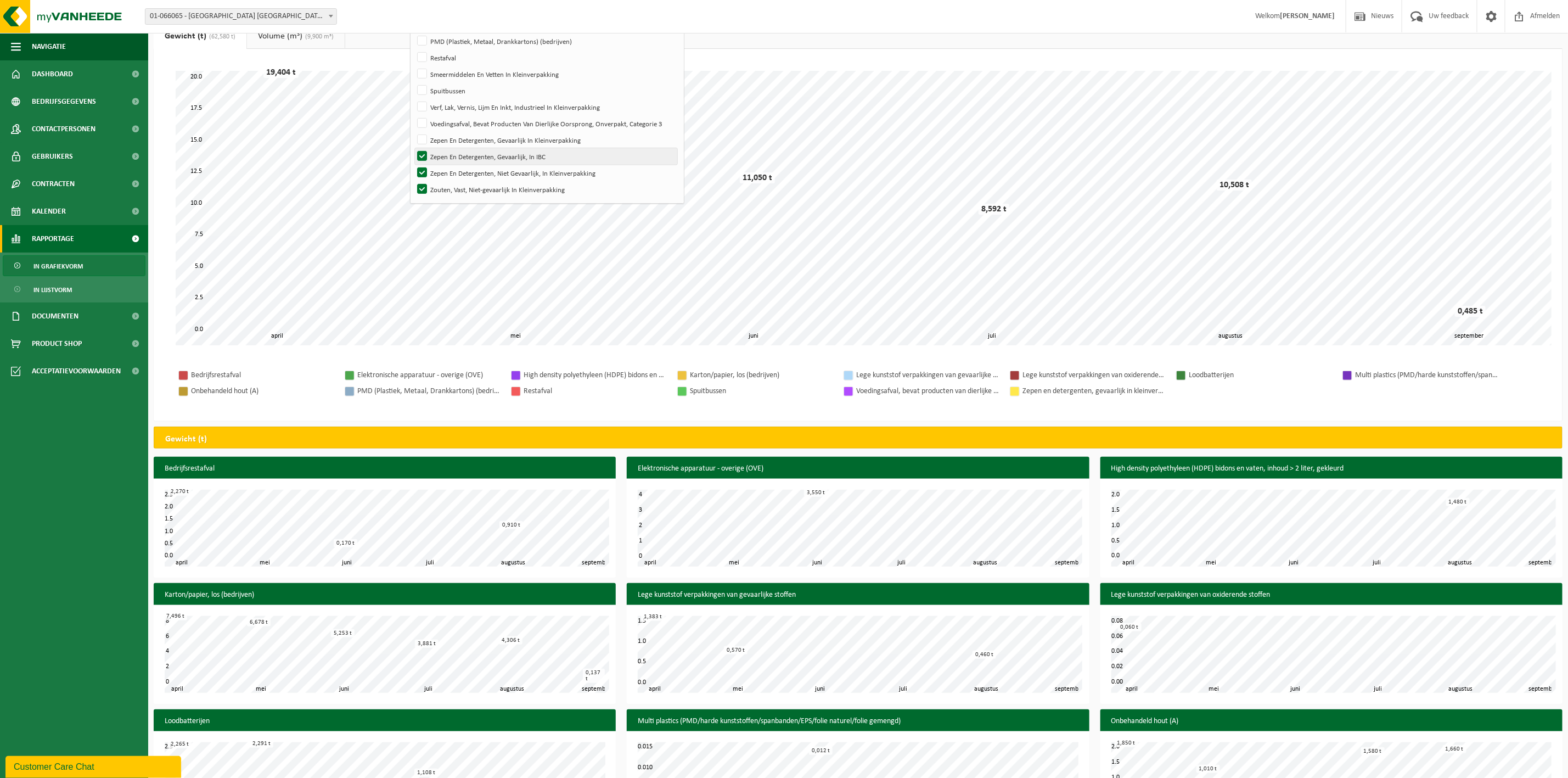
scroll to position [82, 0]
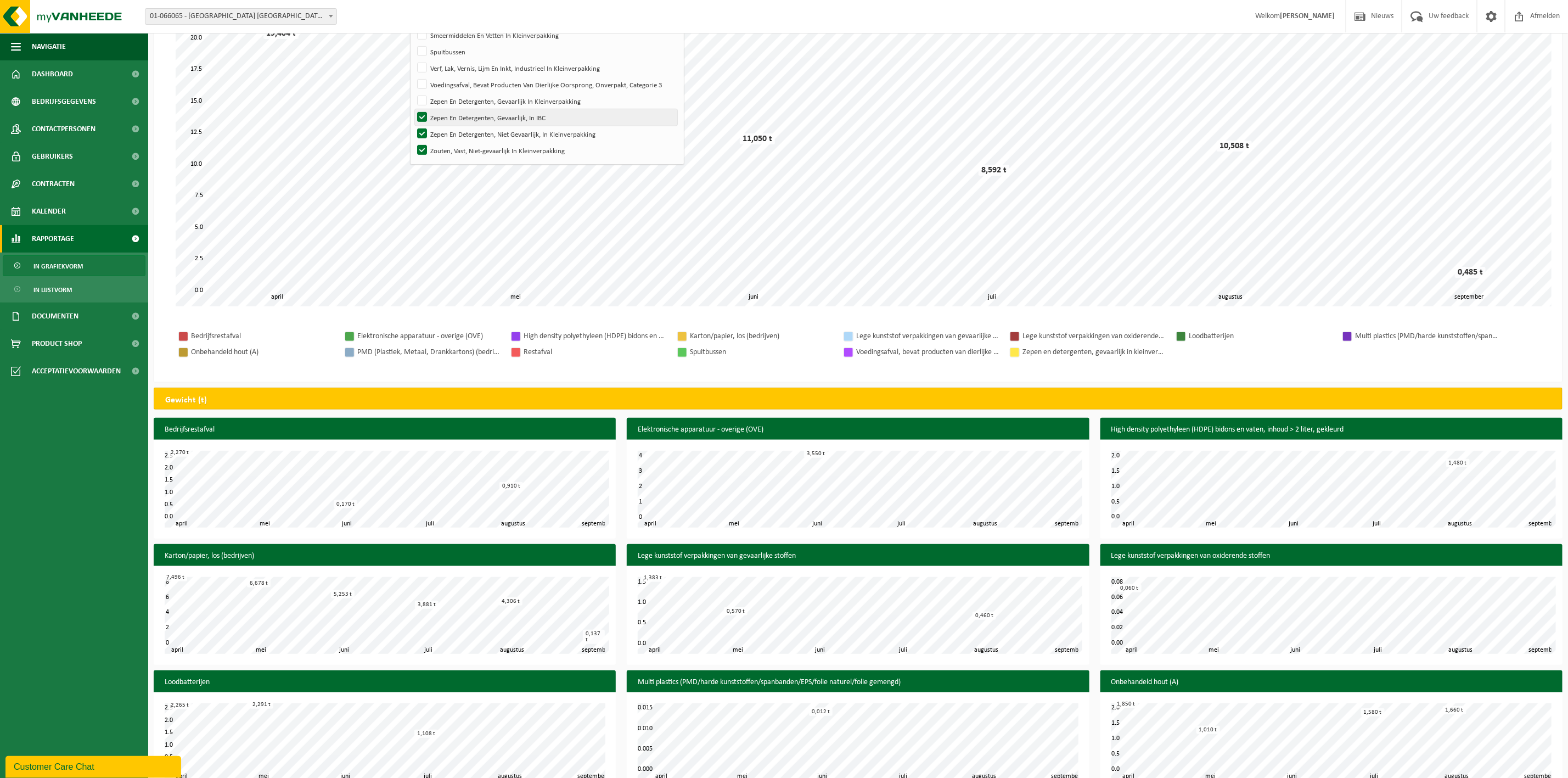
click at [455, 121] on label "Zepen En Detergenten, Gevaarlijk, In IBC" at bounding box center [546, 117] width 263 height 17
click at [413, 109] on input "Zepen En Detergenten, Gevaarlijk, In IBC" at bounding box center [413, 109] width 1 height 1
checkbox input "false"
click at [455, 133] on label "Zepen En Detergenten, Niet Gevaarlijk, In Kleinverpakking" at bounding box center [546, 134] width 263 height 17
click at [413, 126] on input "Zepen En Detergenten, Niet Gevaarlijk, In Kleinverpakking" at bounding box center [413, 125] width 1 height 1
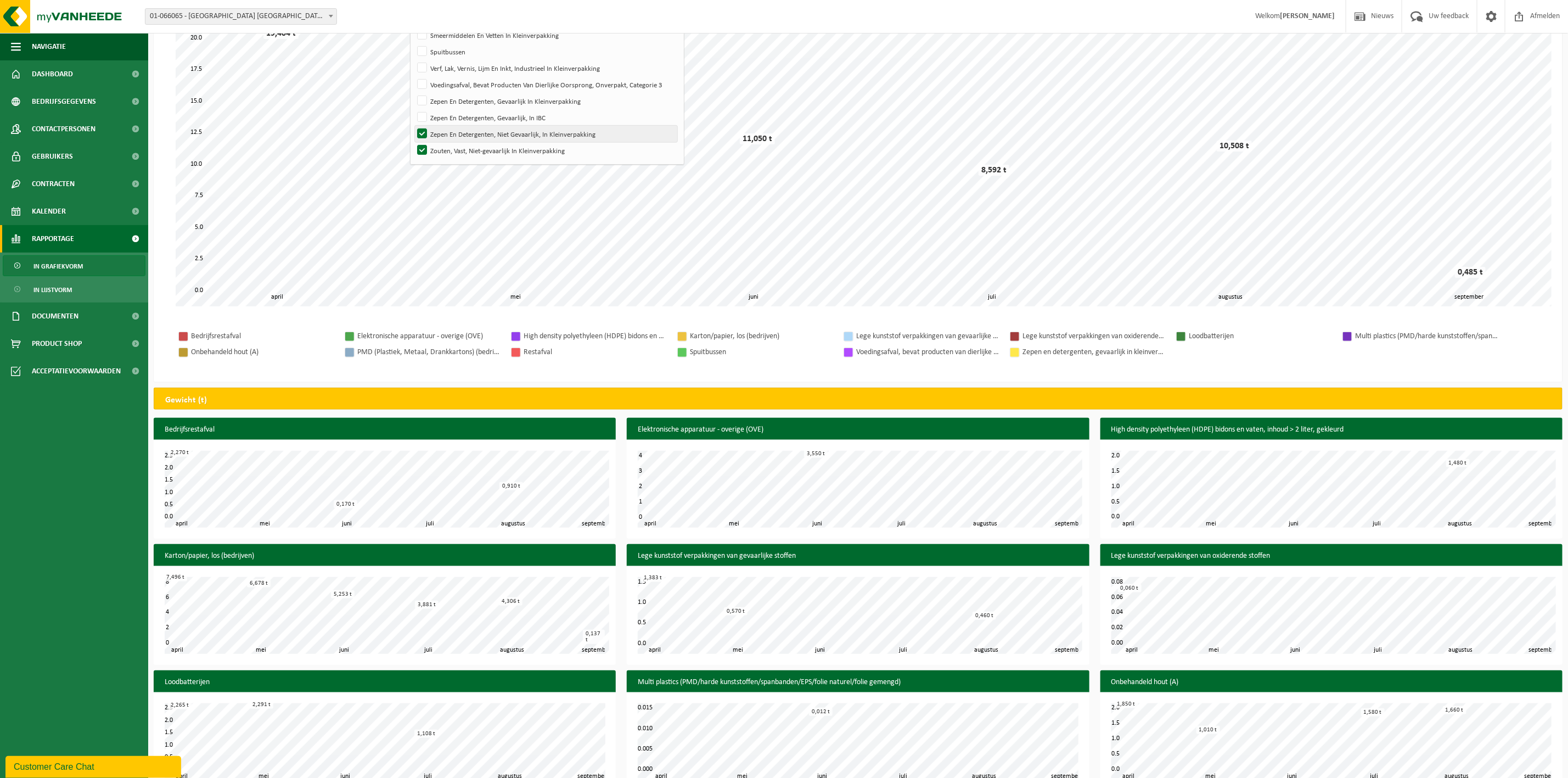
checkbox input "false"
click at [453, 147] on label "Zouten, Vast, Niet-gevaarlijk In Kleinverpakking" at bounding box center [546, 151] width 263 height 17
click at [413, 142] on input "Zouten, Vast, Niet-gevaarlijk In Kleinverpakking" at bounding box center [413, 142] width 1 height 1
checkbox input "false"
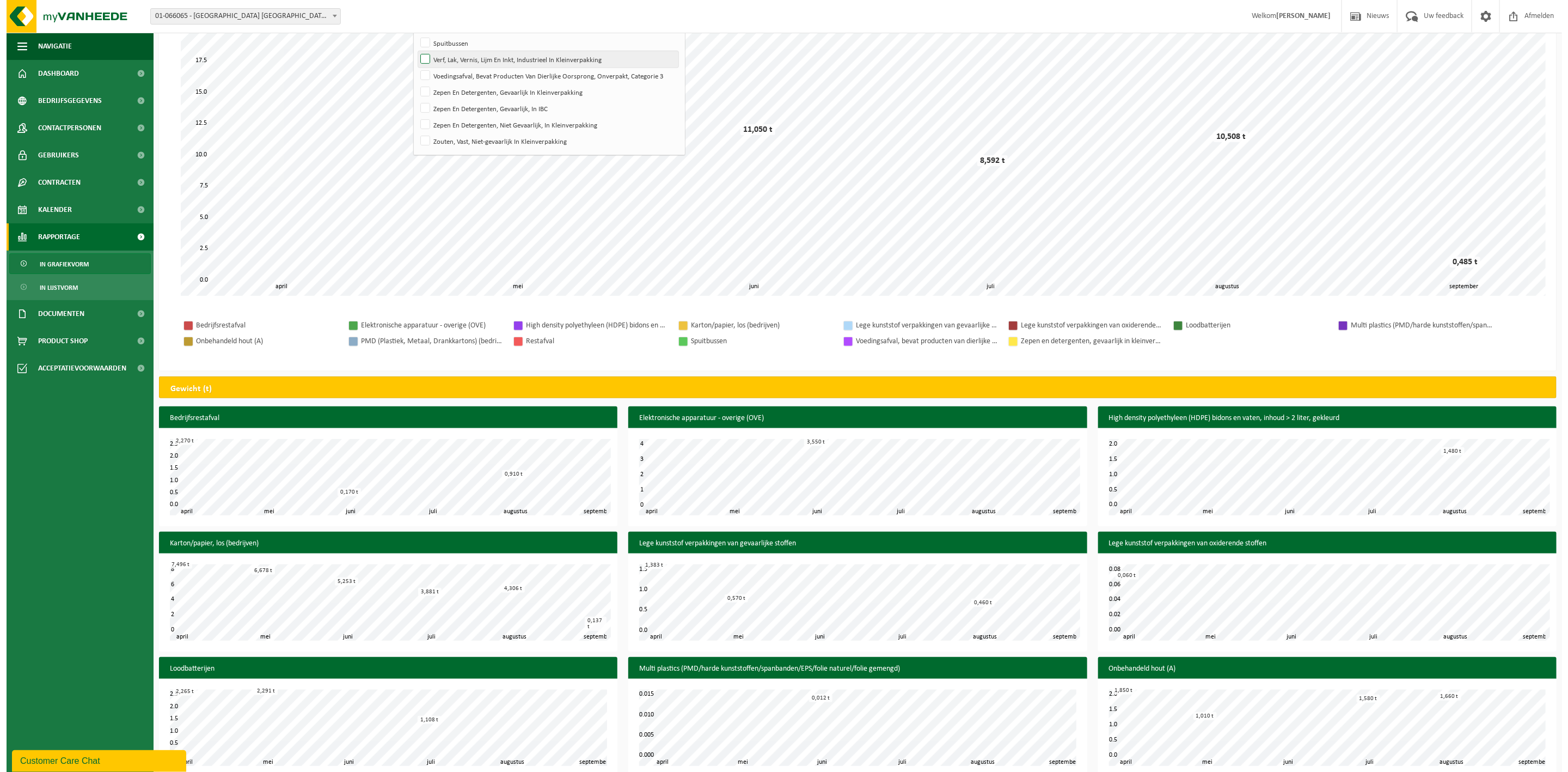
scroll to position [0, 0]
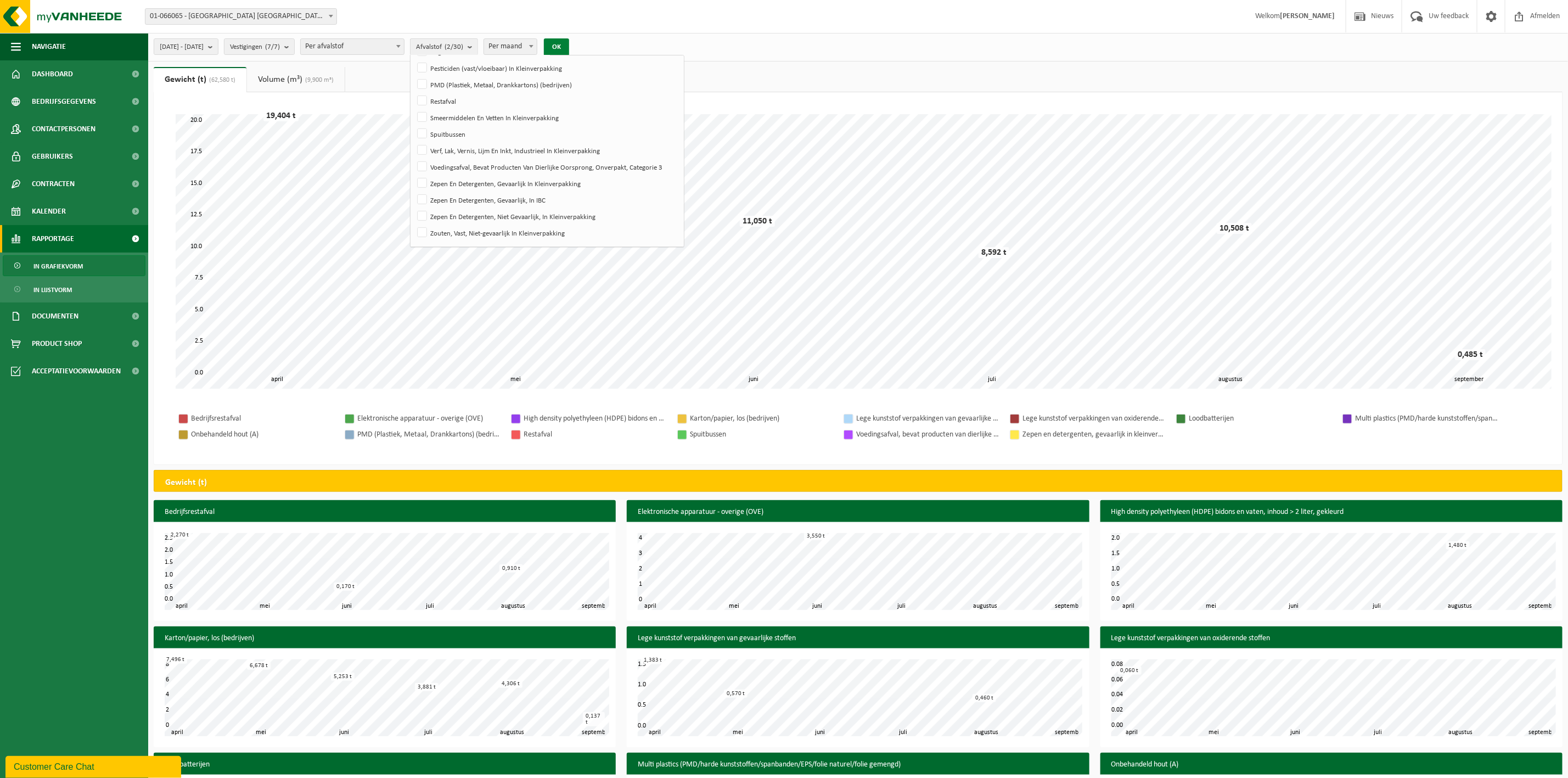
click at [569, 47] on button "OK" at bounding box center [557, 47] width 25 height 17
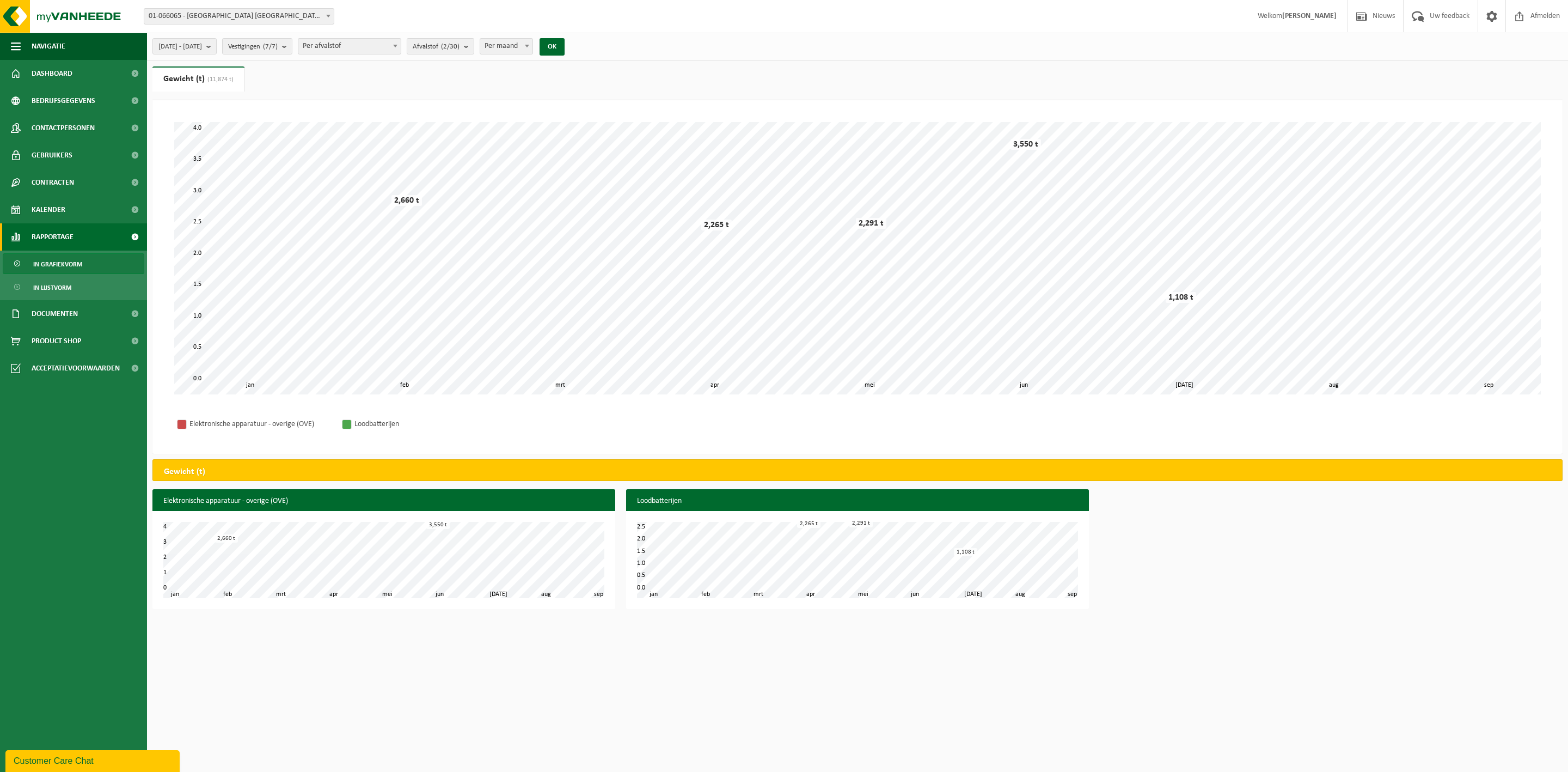
drag, startPoint x: 190, startPoint y: 84, endPoint x: 178, endPoint y: 83, distance: 12.0
click at [178, 83] on link "Gewicht (t) (11,874 t)" at bounding box center [198, 79] width 92 height 25
drag, startPoint x: 87, startPoint y: 258, endPoint x: 77, endPoint y: 262, distance: 10.8
click at [85, 258] on link "In grafiekvorm" at bounding box center [73, 263] width 141 height 21
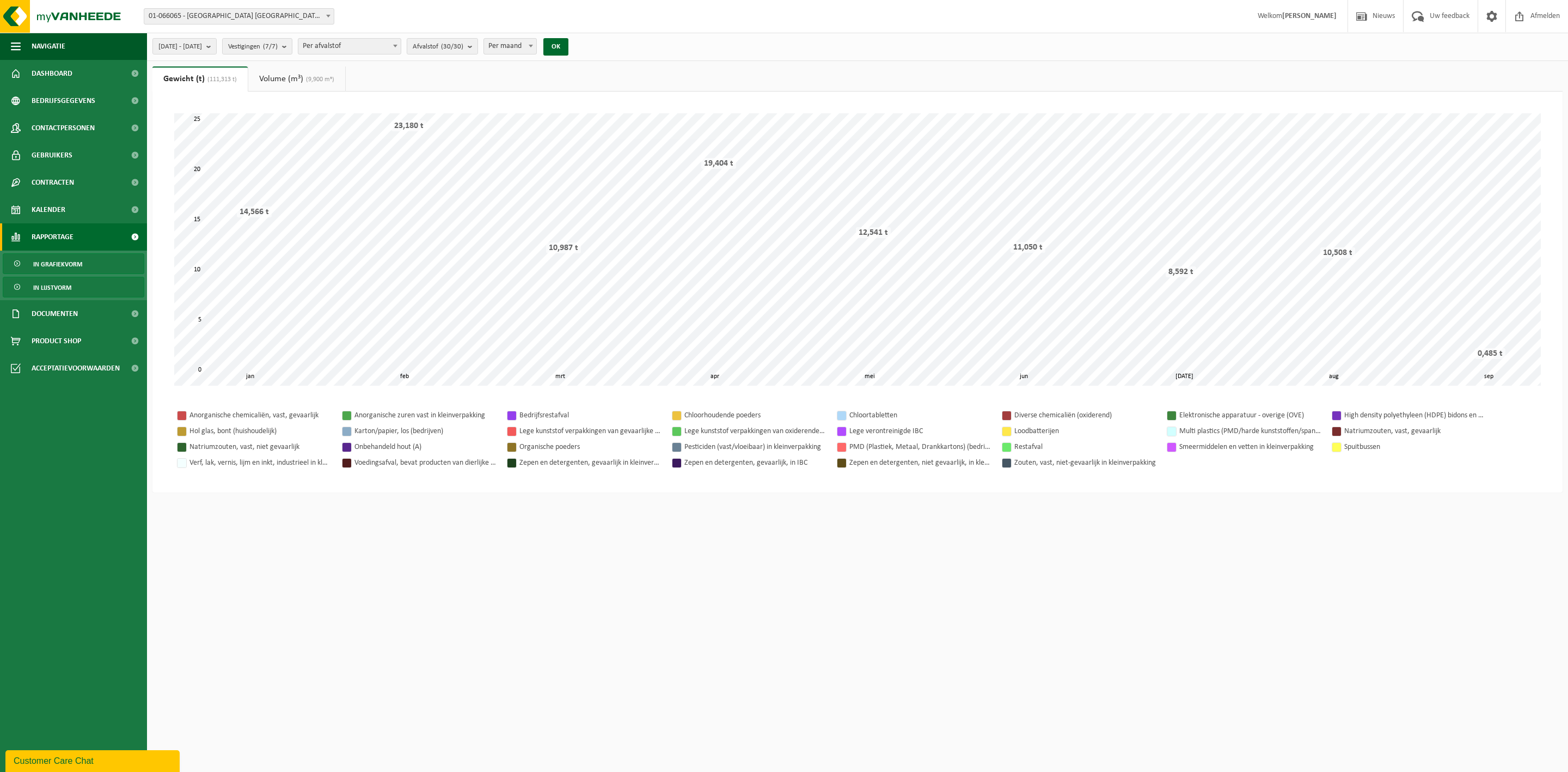
click at [73, 285] on link "In lijstvorm" at bounding box center [73, 287] width 141 height 21
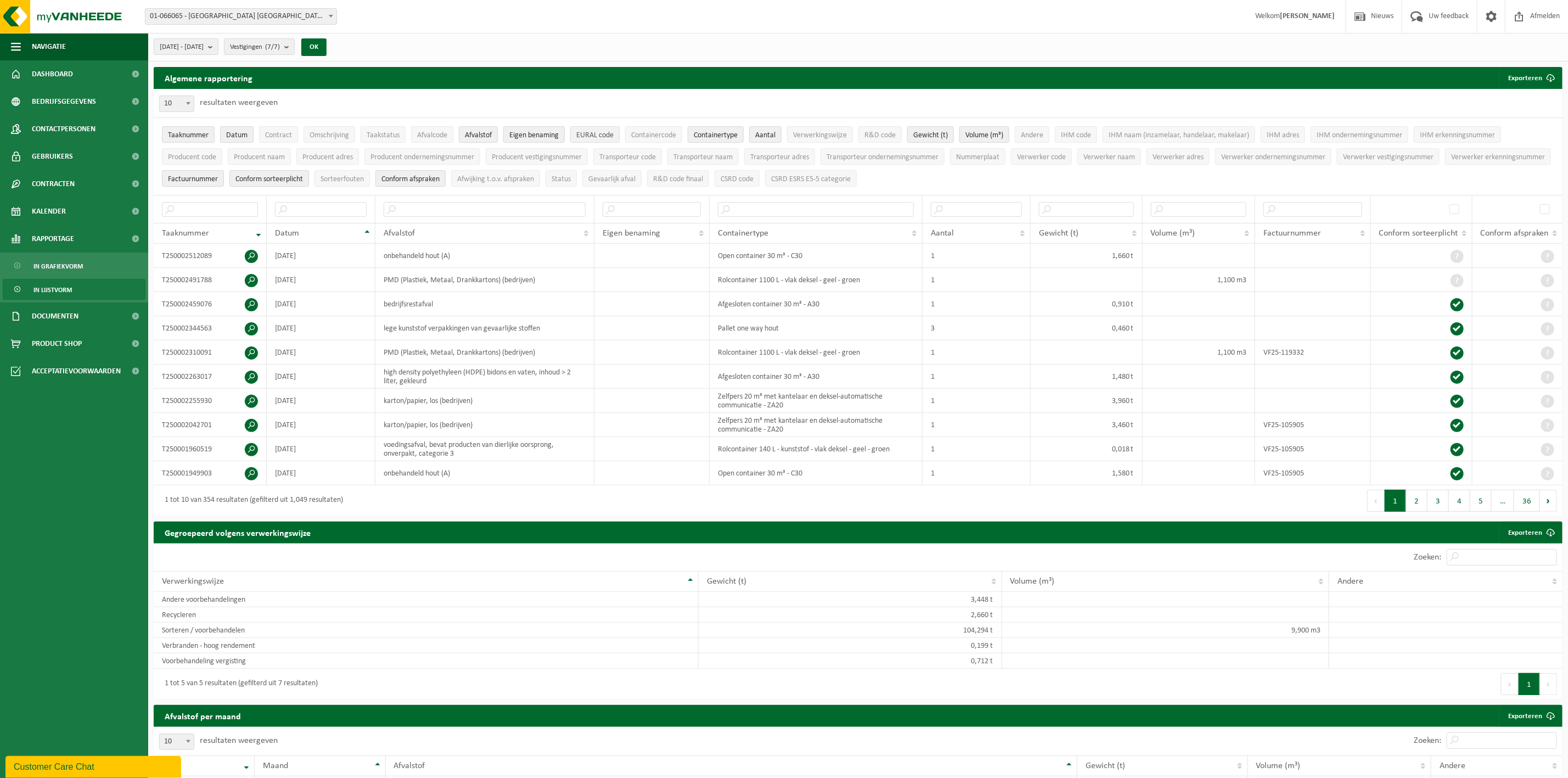
click at [603, 132] on span "EURAL code" at bounding box center [594, 135] width 37 height 8
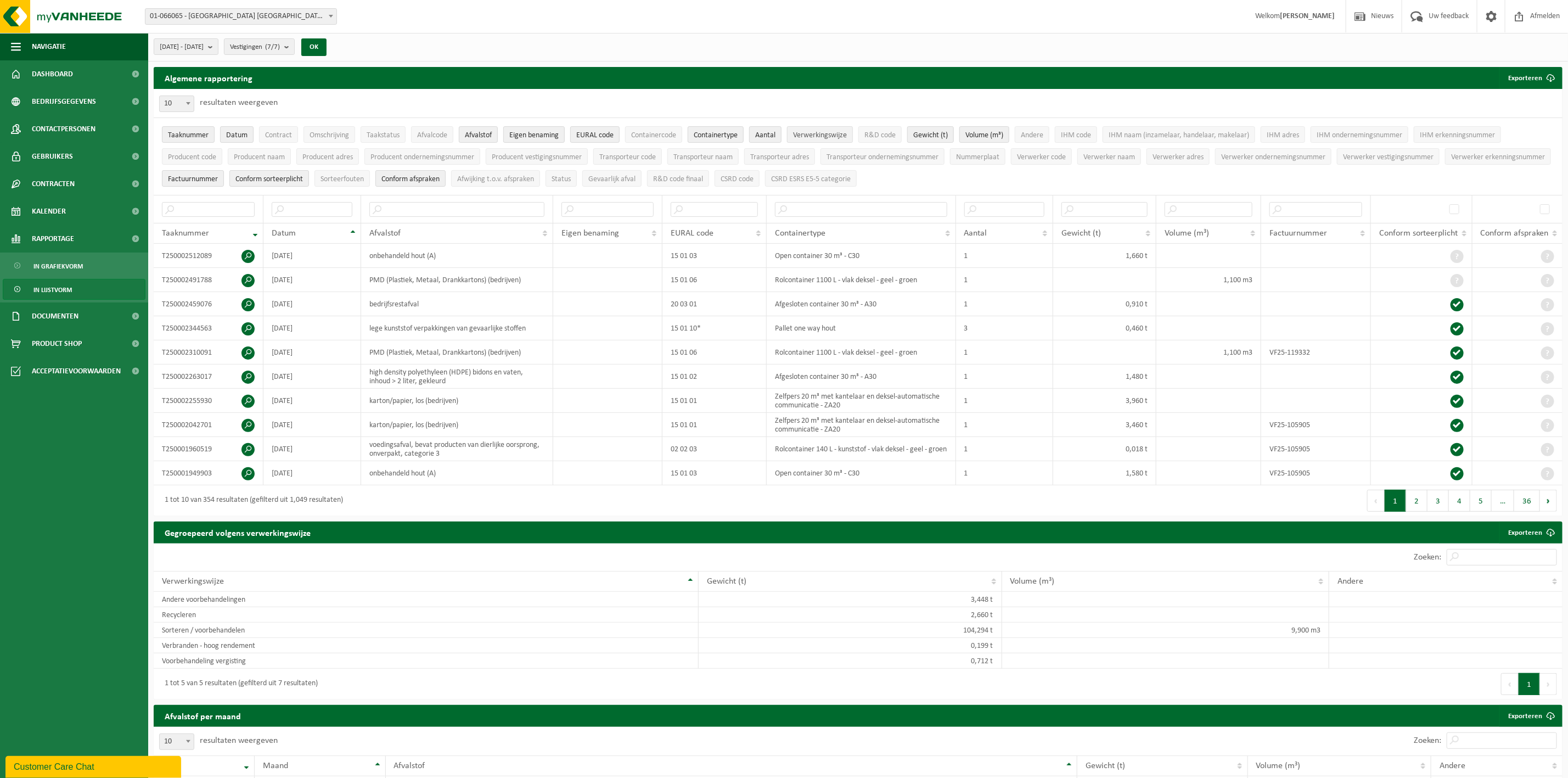
click at [840, 140] on span "Verwerkingswijze" at bounding box center [820, 135] width 54 height 8
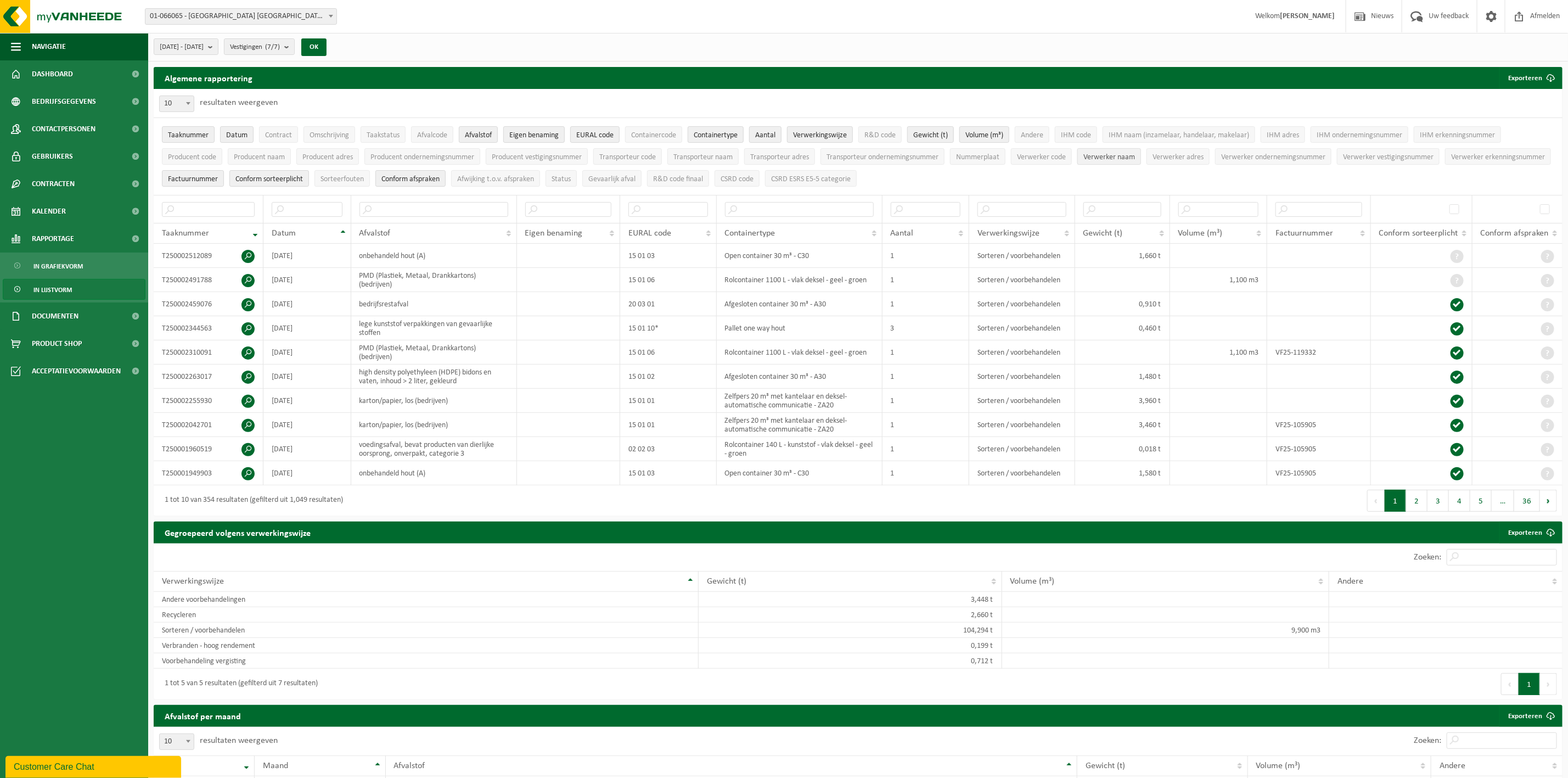
click at [1141, 160] on button "Verwerker naam" at bounding box center [1109, 156] width 64 height 17
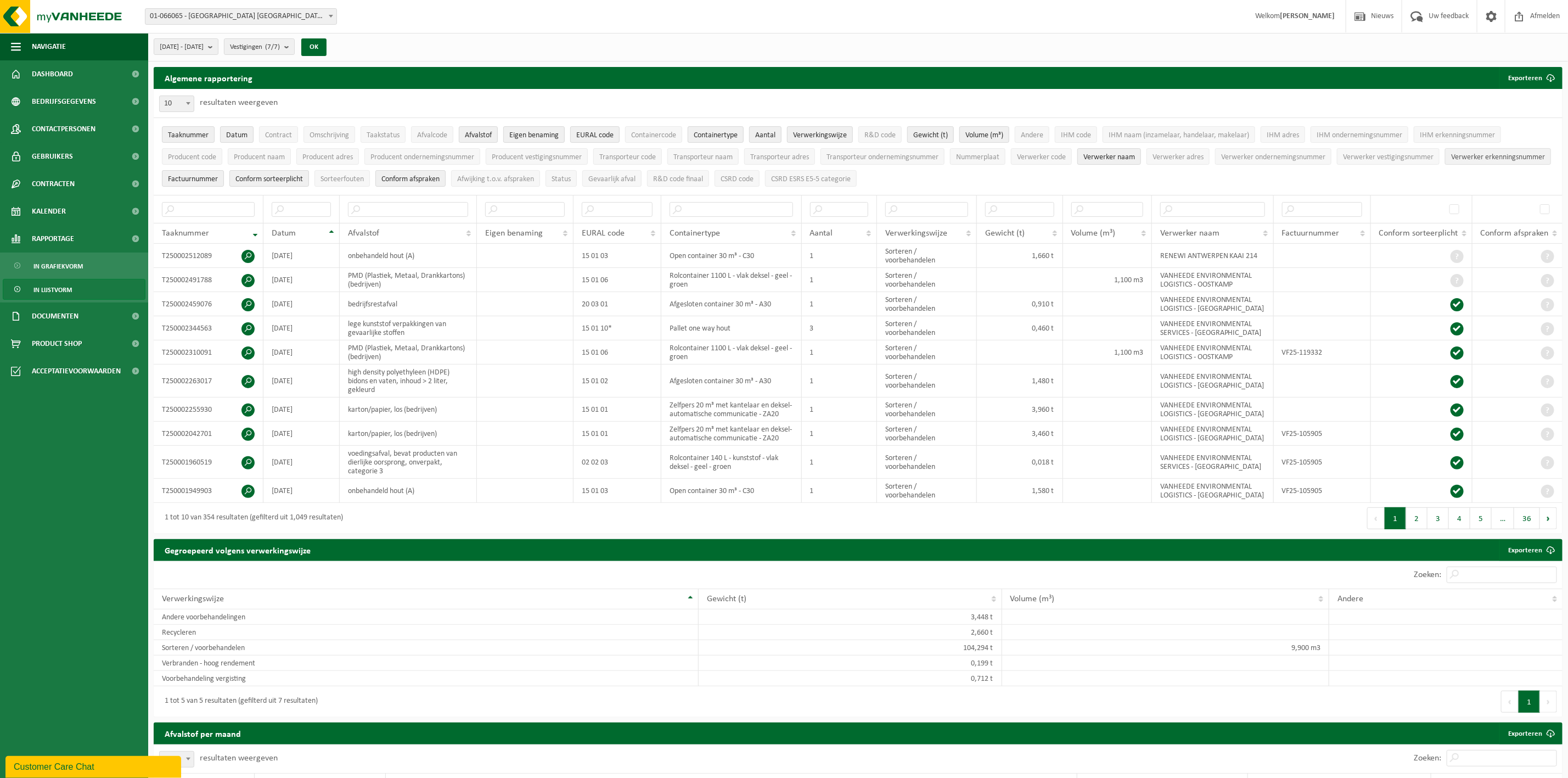
click at [1451, 161] on span "Verwerker erkenningsnummer" at bounding box center [1498, 157] width 94 height 8
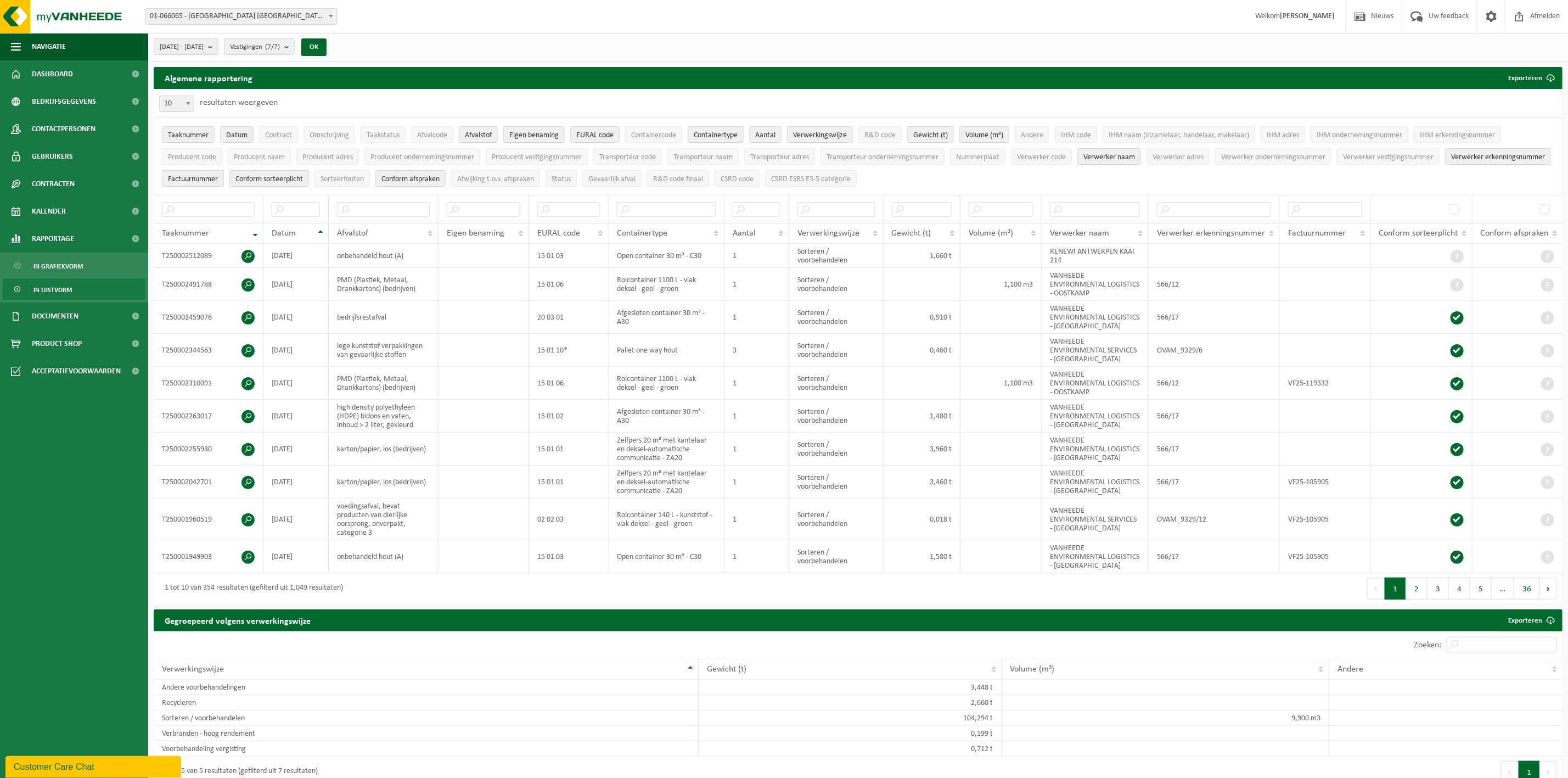
click at [218, 179] on span "Factuurnummer" at bounding box center [193, 179] width 50 height 8
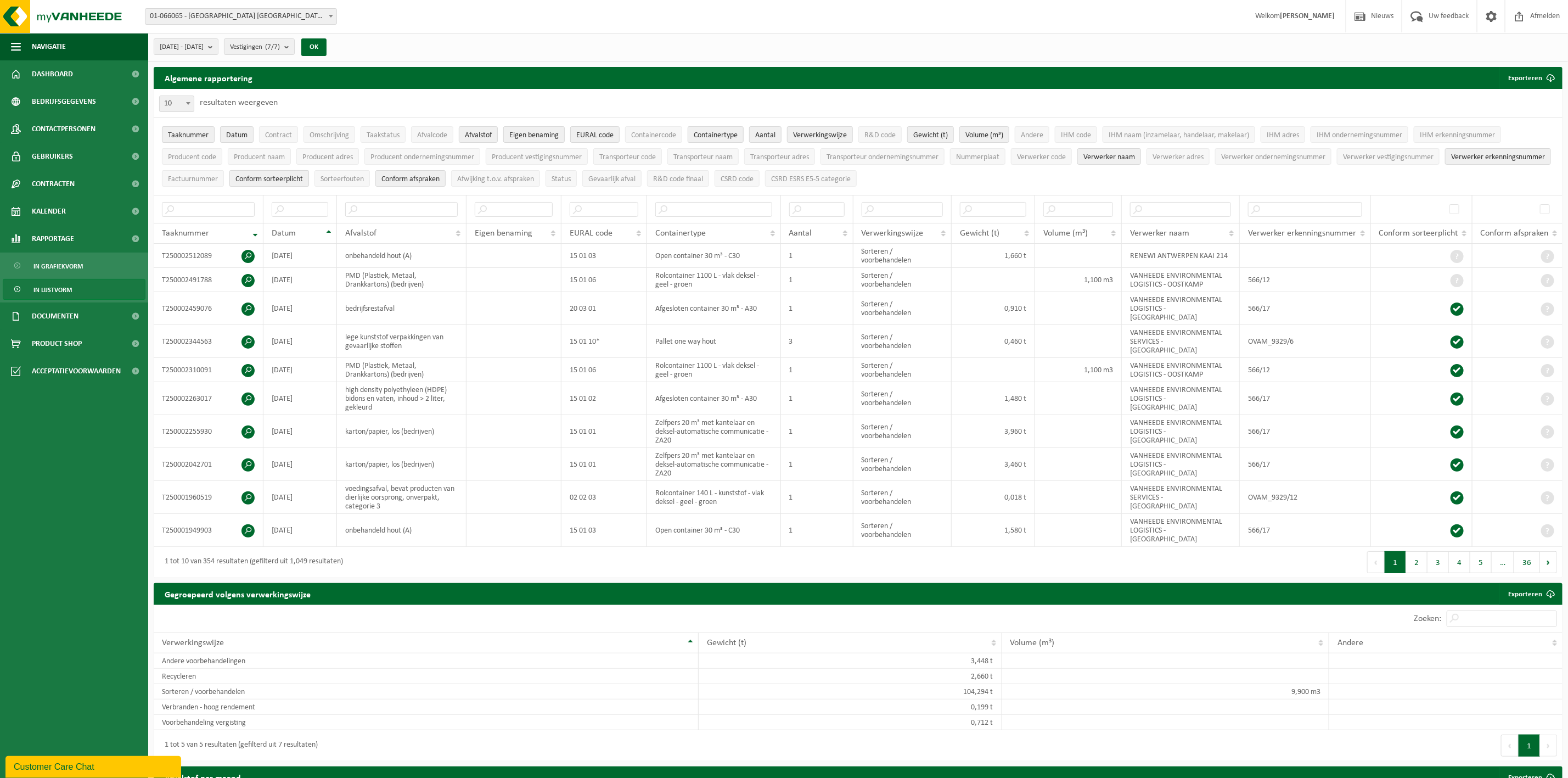
click at [303, 178] on span "Conform sorteerplicht" at bounding box center [269, 179] width 68 height 8
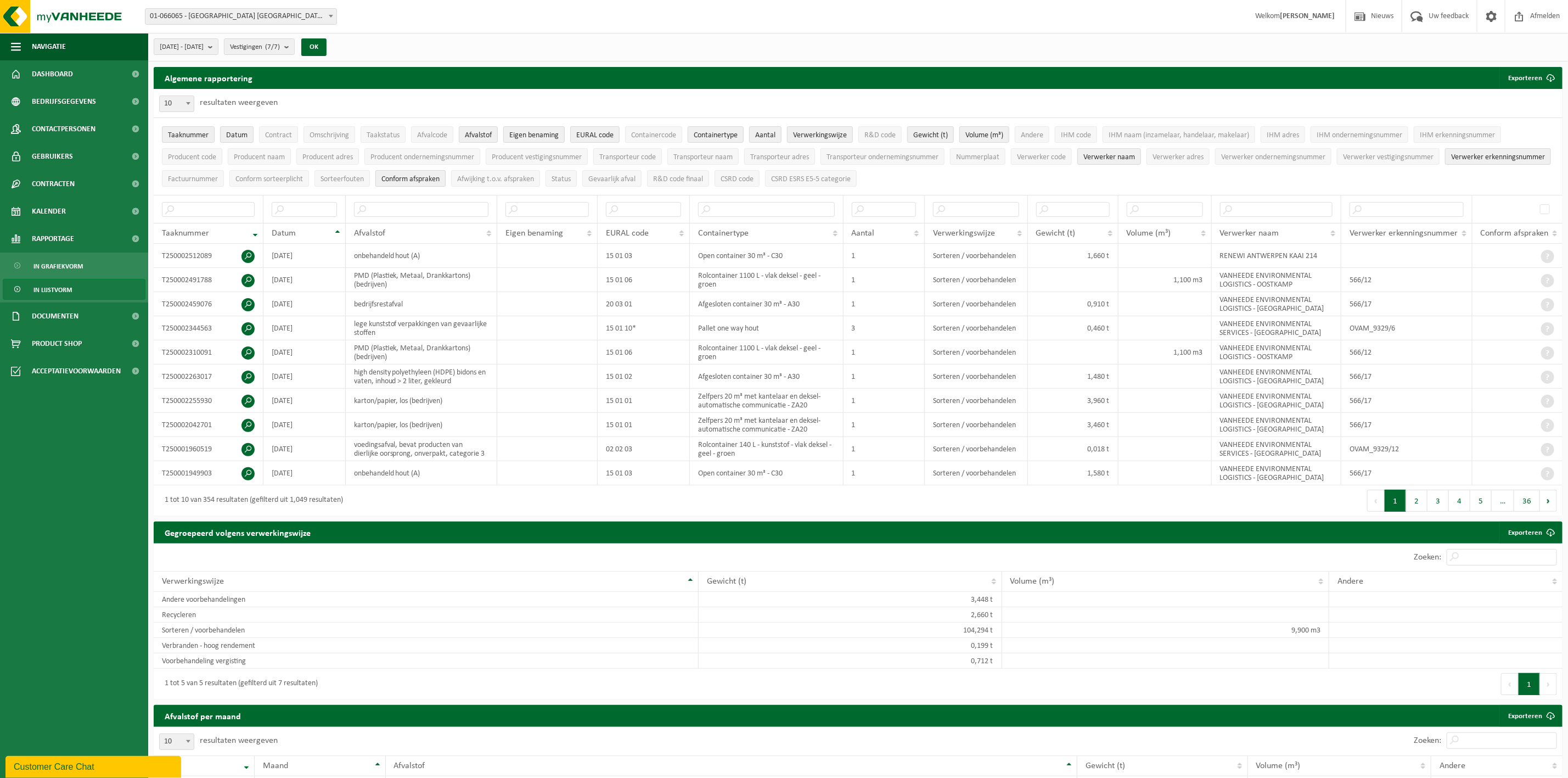
click at [439, 176] on span "Conform afspraken" at bounding box center [410, 179] width 58 height 8
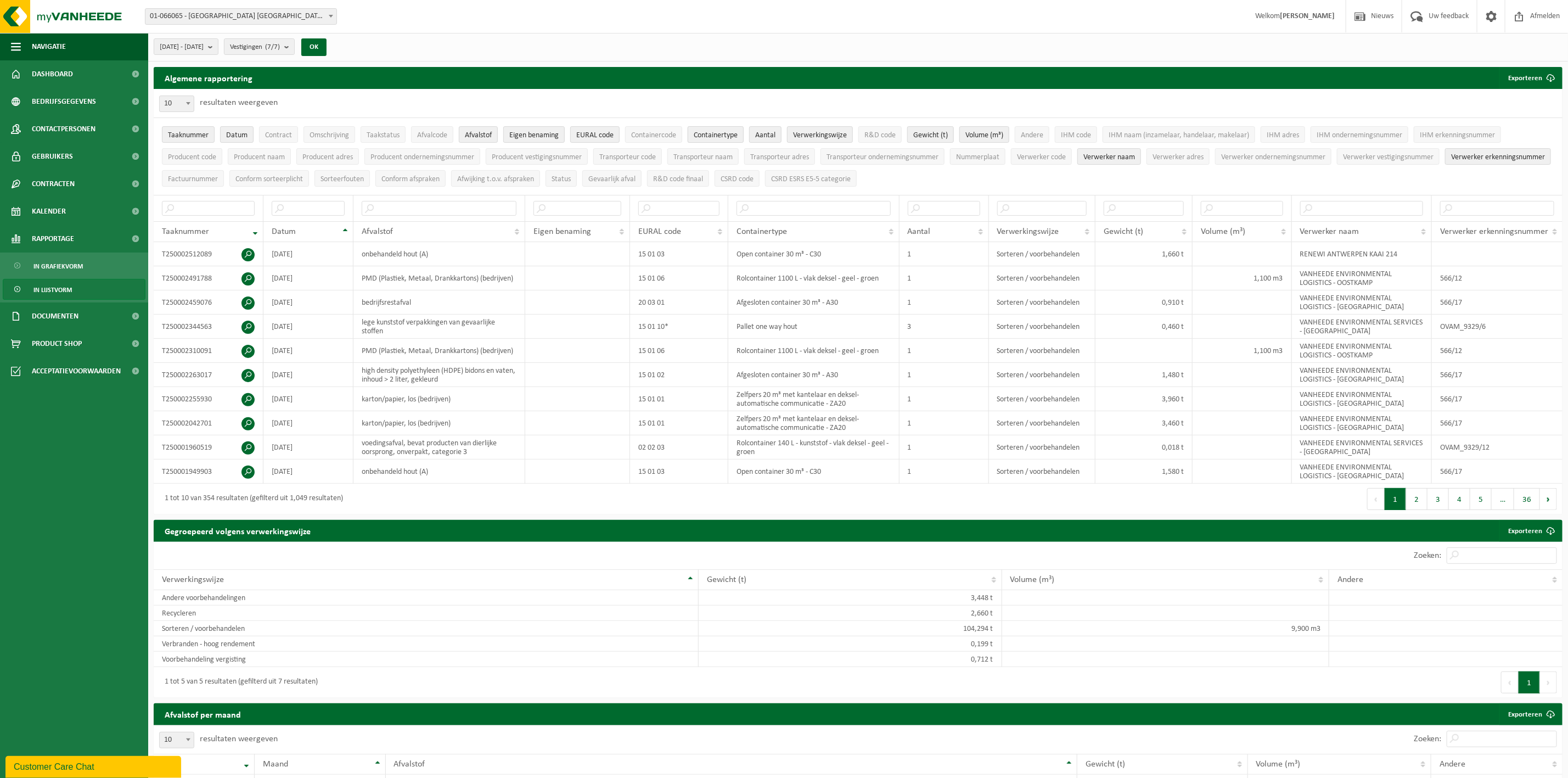
click at [733, 134] on span "Containertype" at bounding box center [715, 135] width 44 height 8
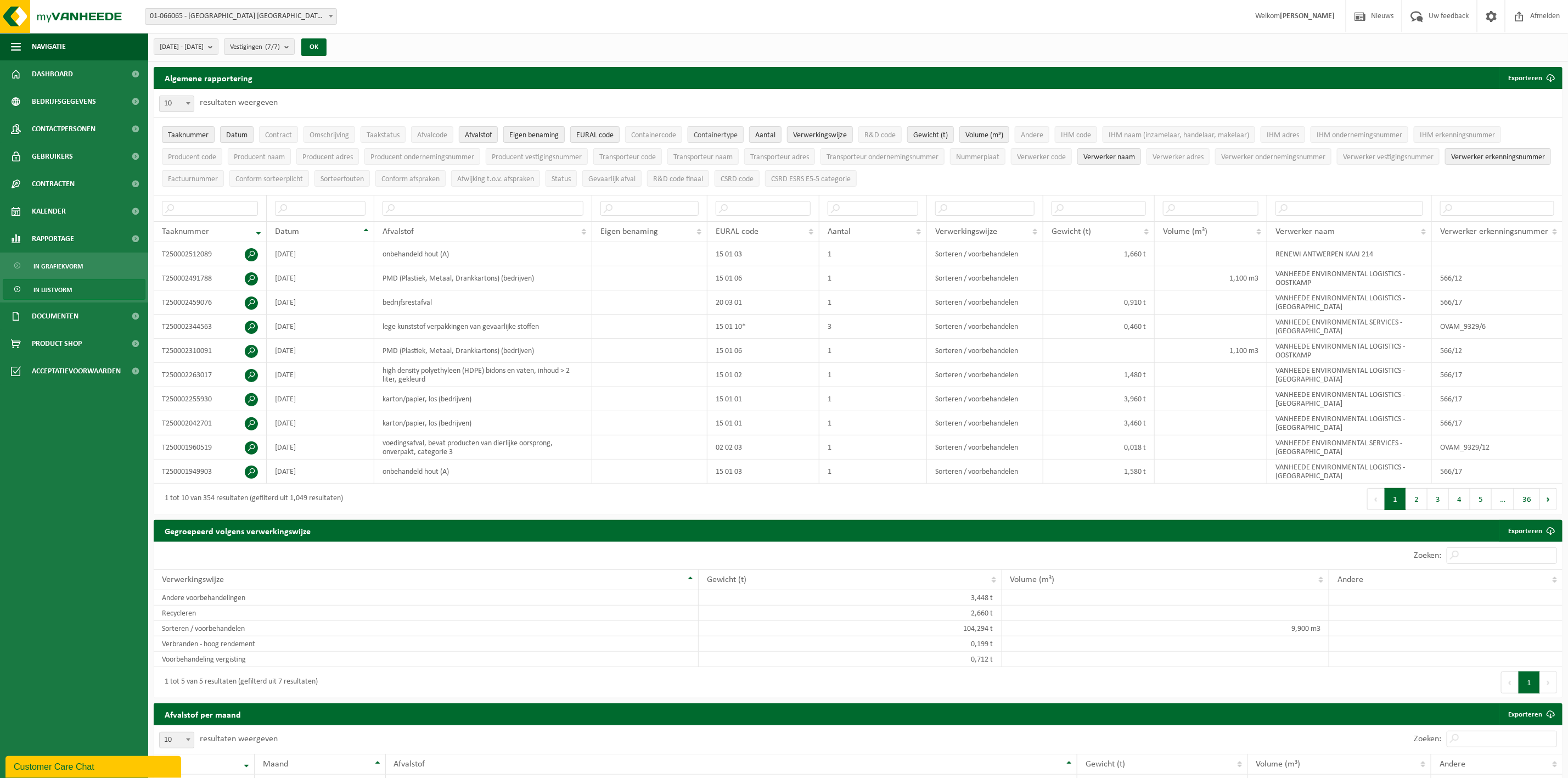
click at [733, 134] on span "Containertype" at bounding box center [715, 135] width 44 height 8
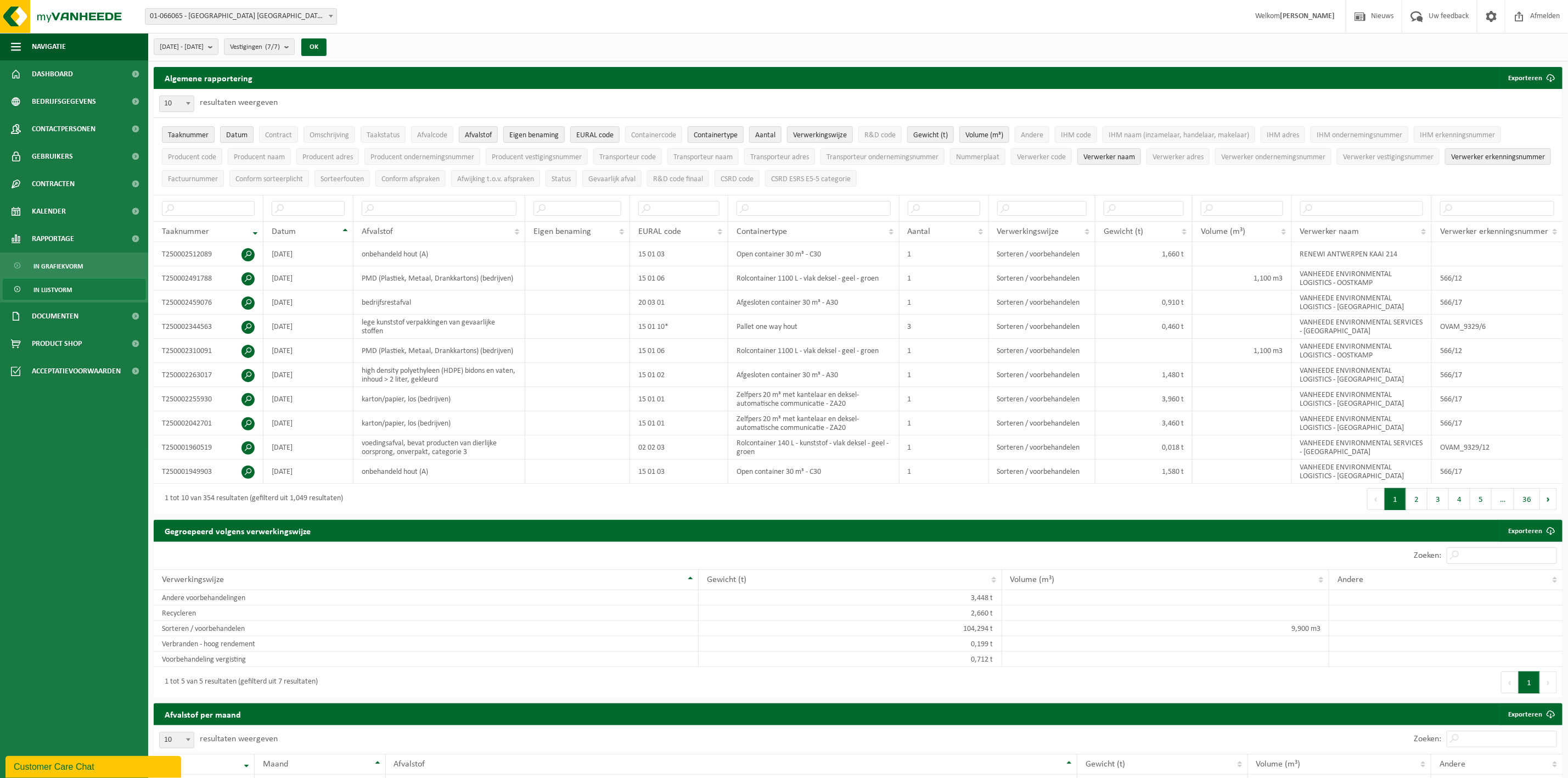
click at [733, 134] on span "Containertype" at bounding box center [715, 135] width 44 height 8
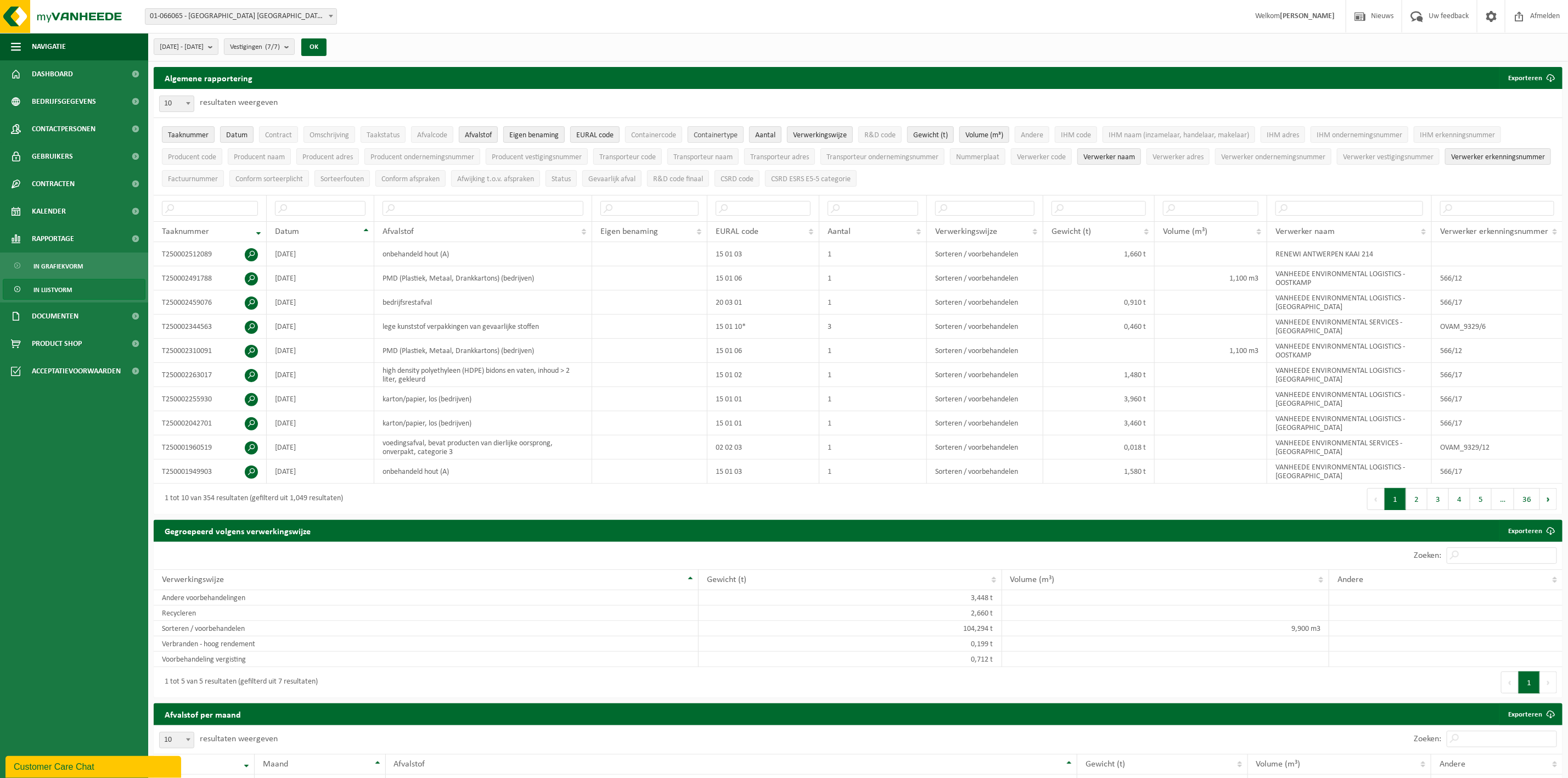
click at [733, 134] on span "Containertype" at bounding box center [715, 135] width 44 height 8
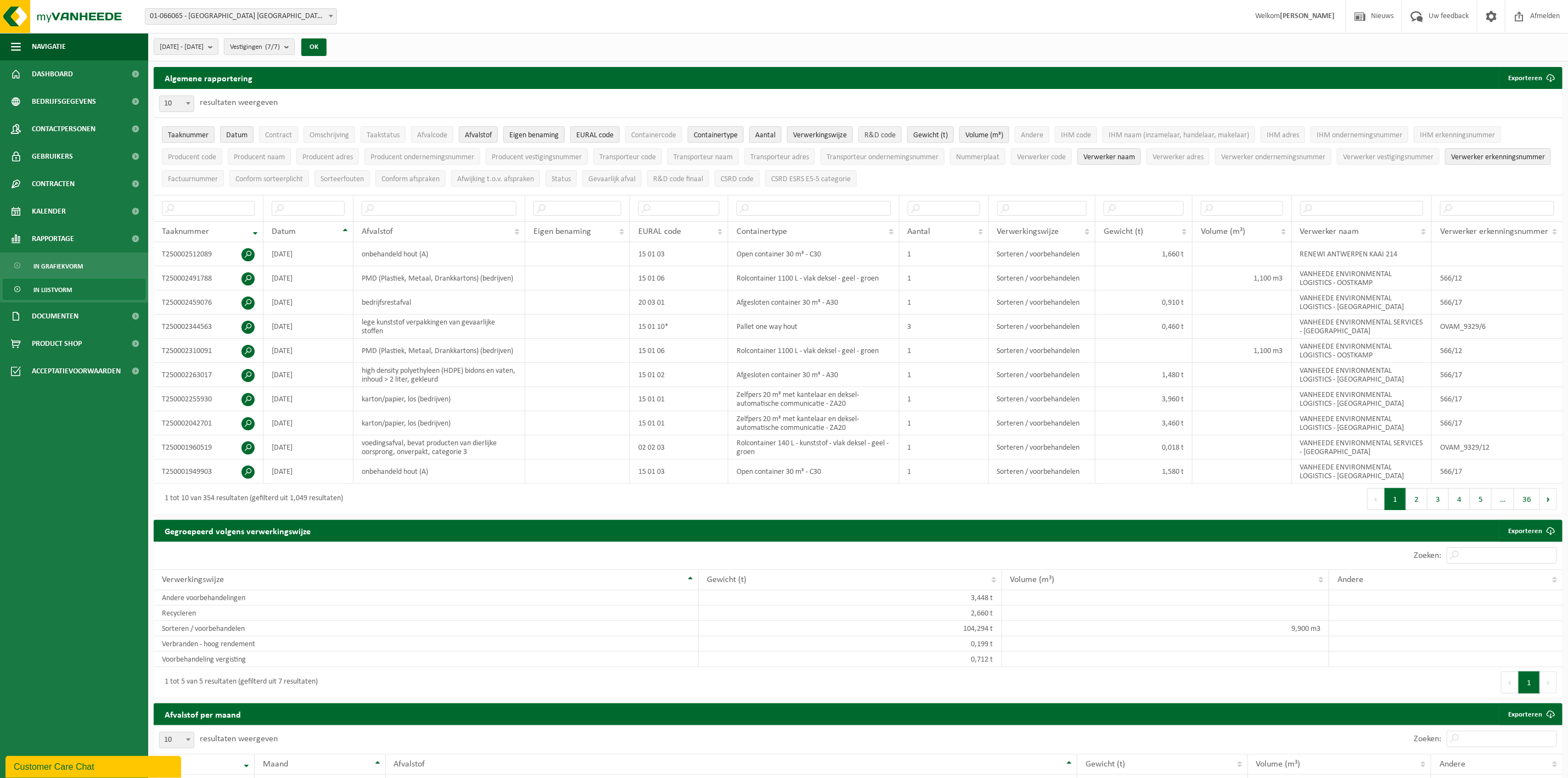
click at [896, 137] on span "R&D code" at bounding box center [880, 135] width 31 height 8
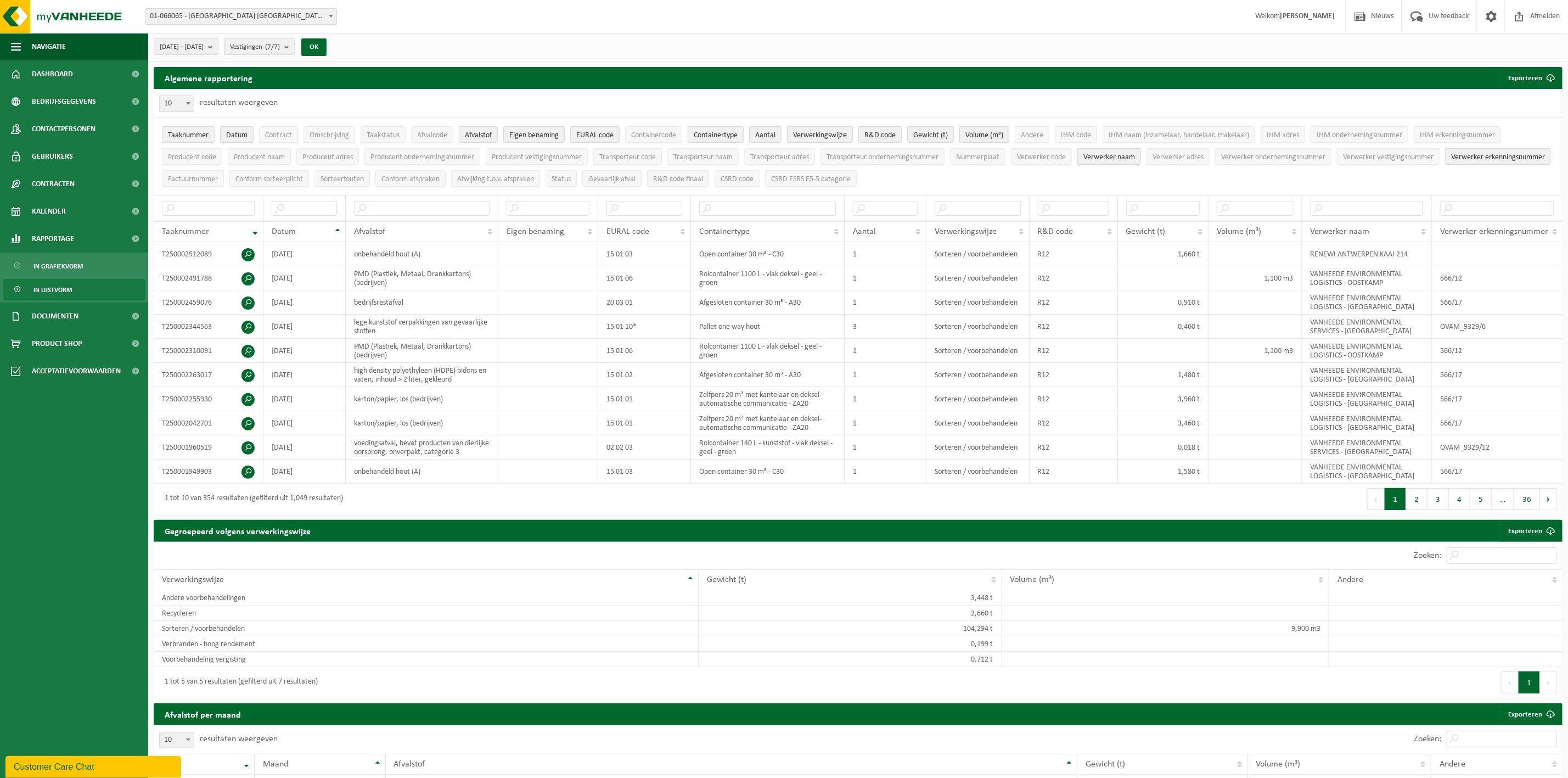
click at [896, 133] on span "R&D code" at bounding box center [880, 135] width 31 height 8
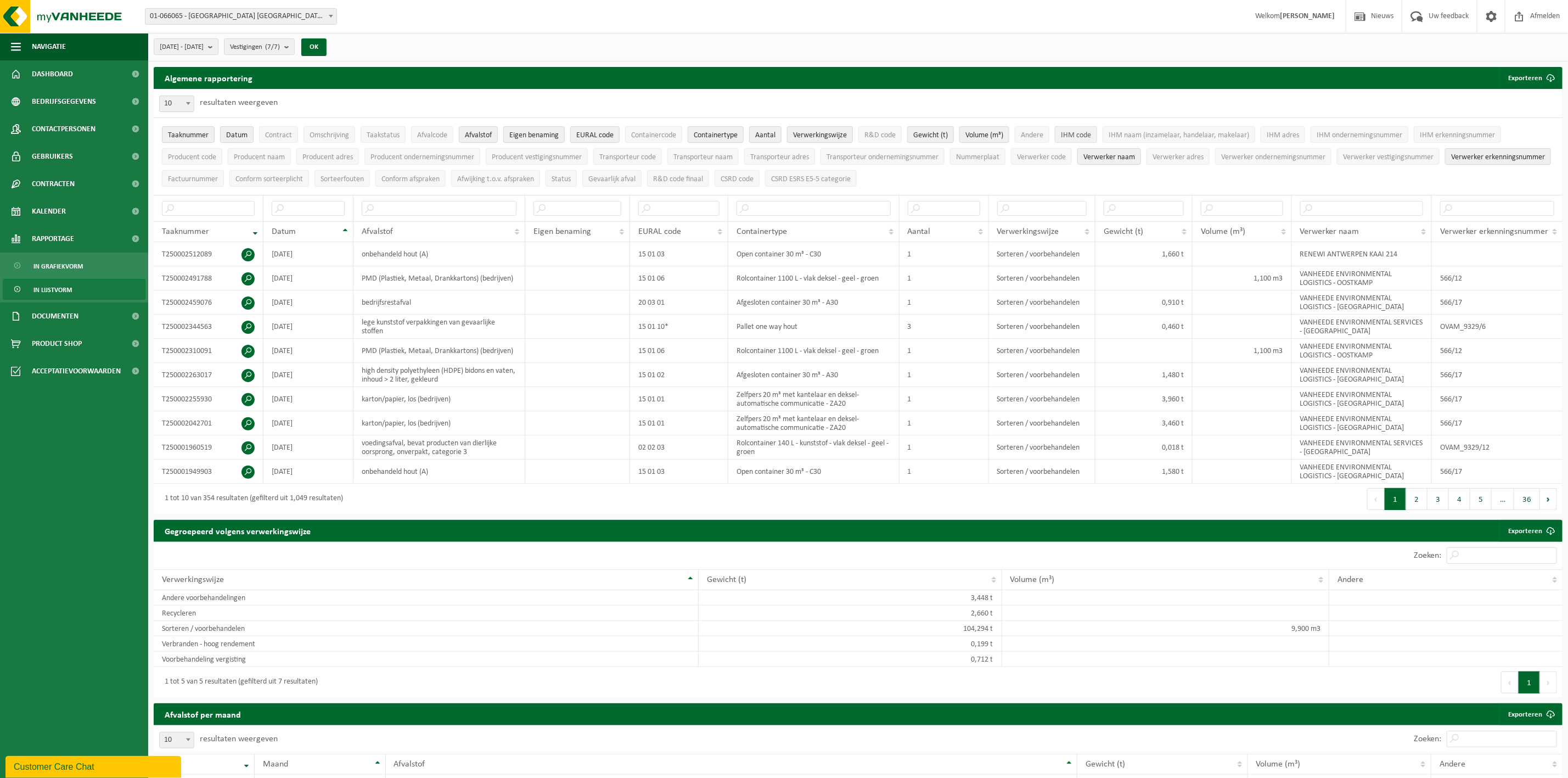
click at [1091, 139] on span "IHM code" at bounding box center [1076, 135] width 30 height 8
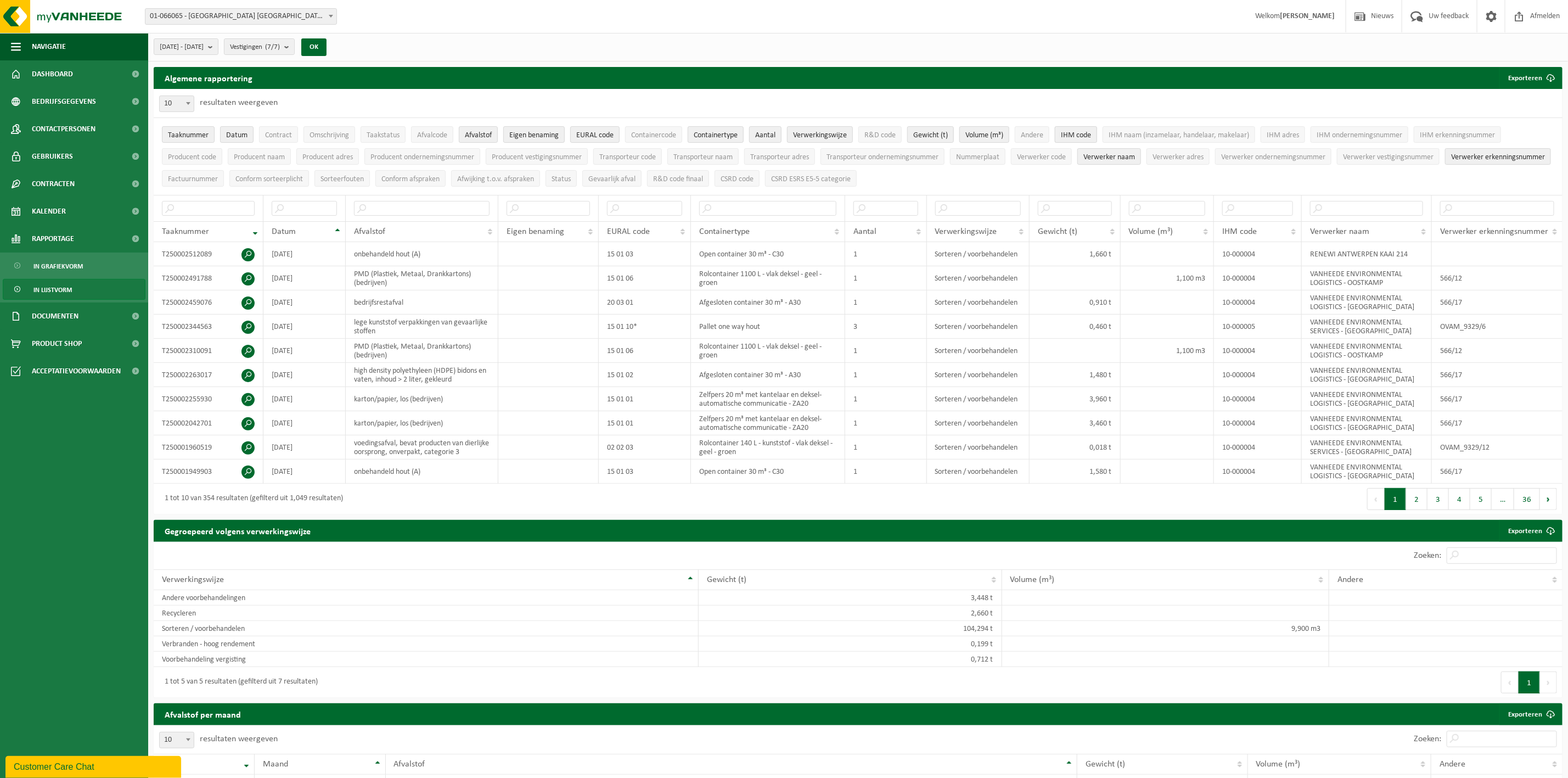
click at [1091, 139] on span "IHM code" at bounding box center [1076, 135] width 30 height 8
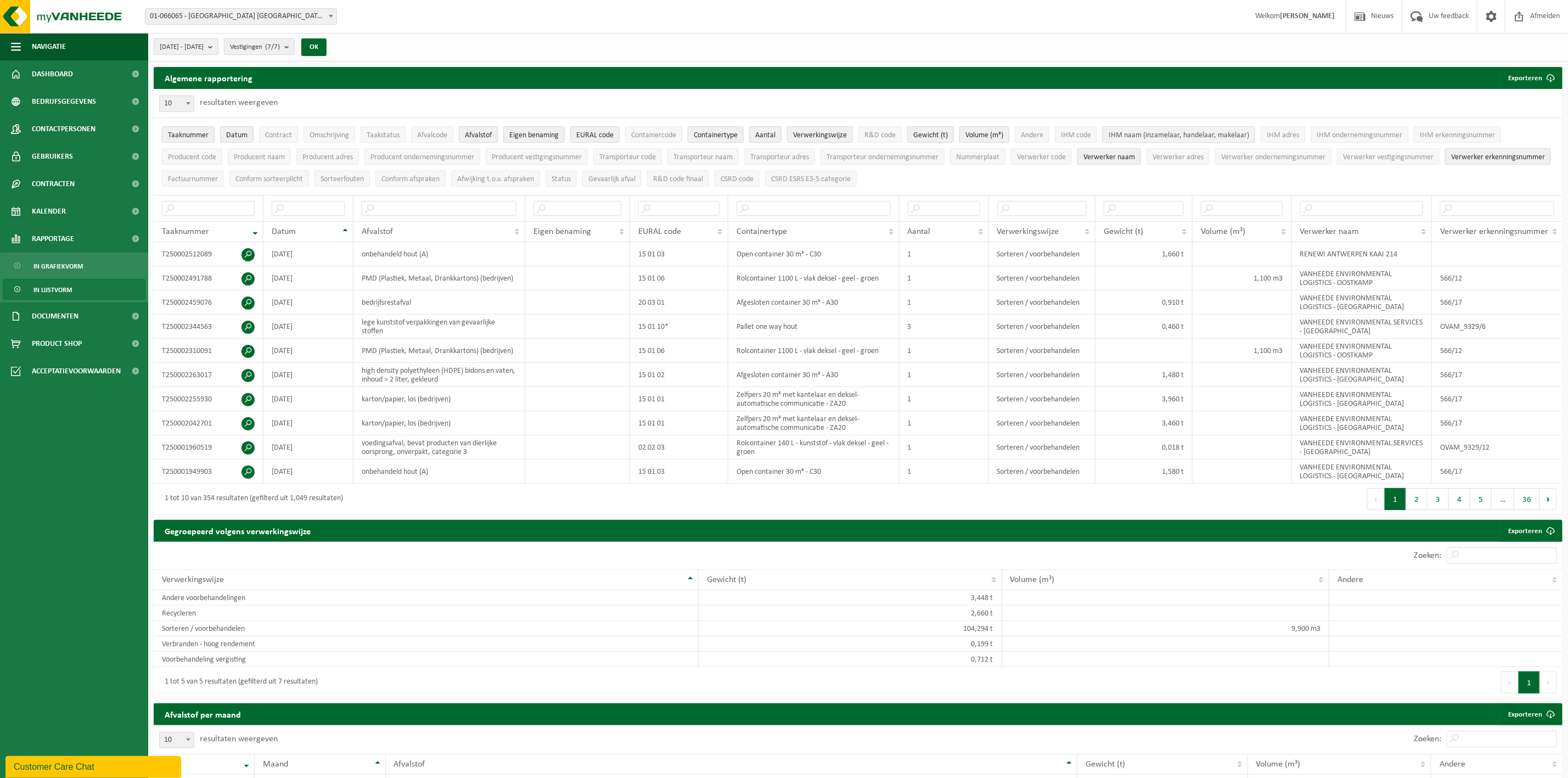
click at [1134, 139] on span "IHM naam (inzamelaar, handelaar, makelaar)" at bounding box center [1178, 135] width 140 height 8
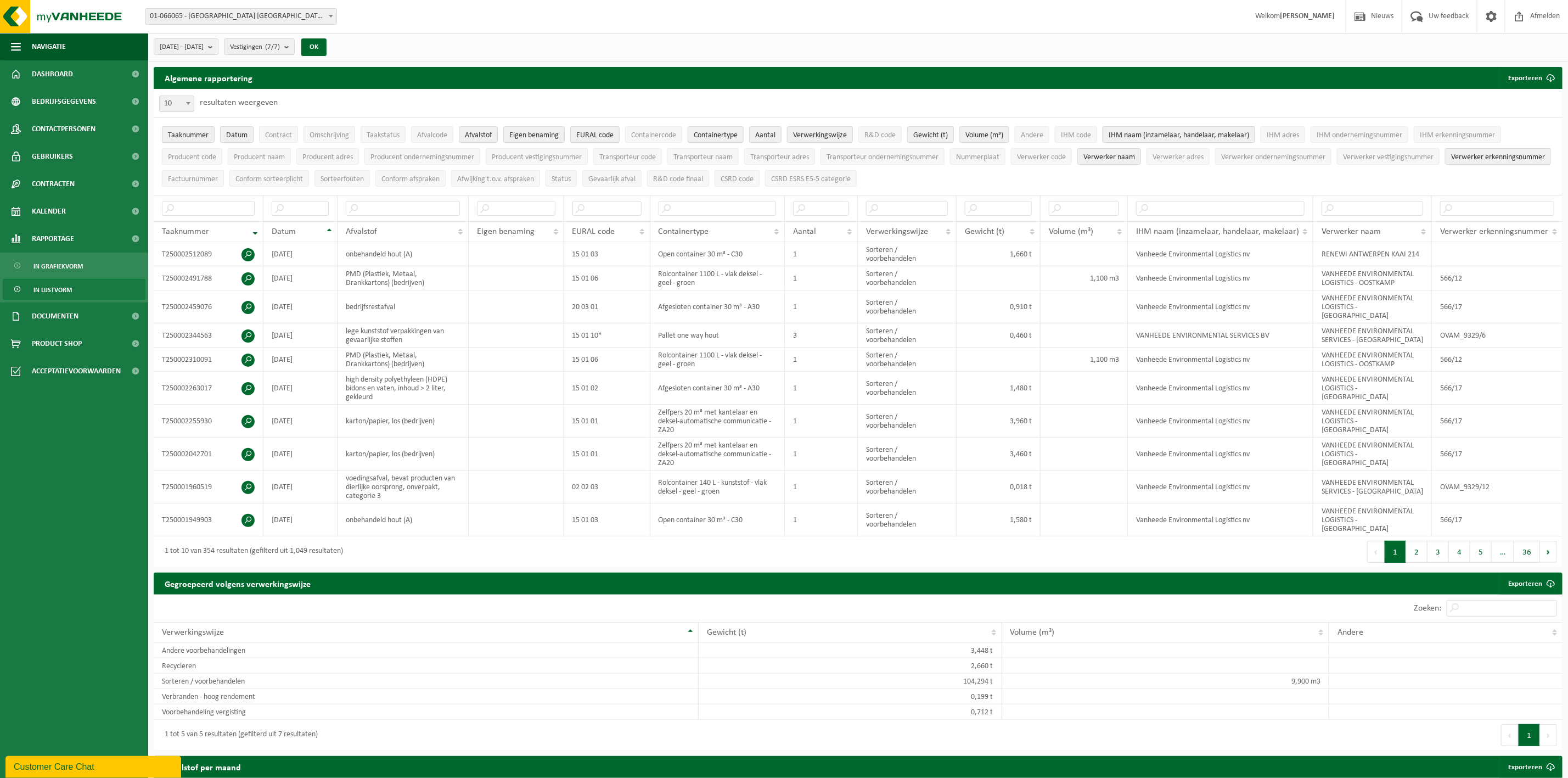
click at [1134, 139] on span "IHM naam (inzamelaar, handelaar, makelaar)" at bounding box center [1178, 135] width 140 height 8
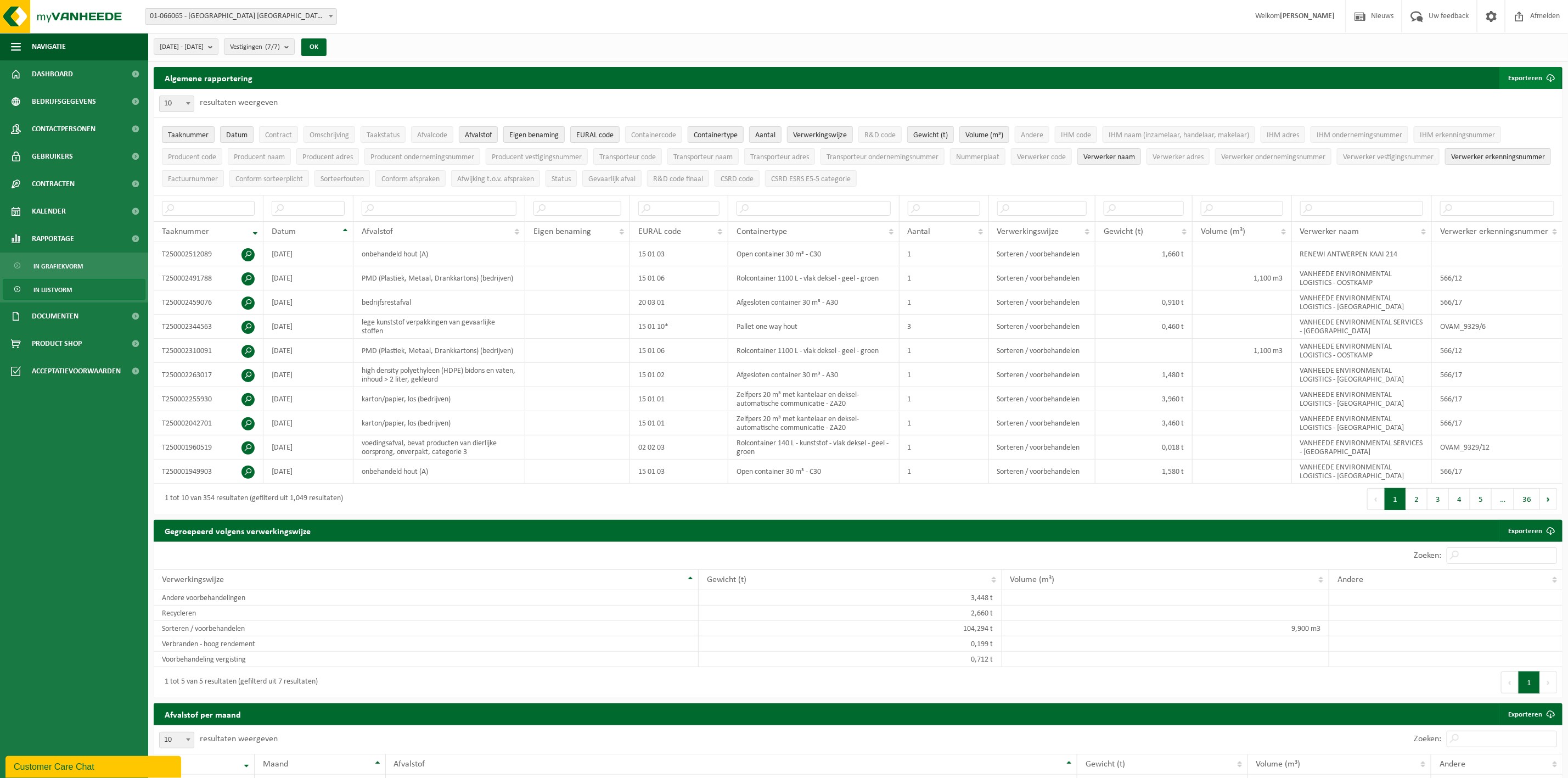
click at [1530, 75] on button "Exporteren" at bounding box center [1530, 78] width 62 height 22
click at [1543, 103] on link "Enkel mijn selectie" at bounding box center [1511, 99] width 99 height 22
